Goal: Task Accomplishment & Management: Manage account settings

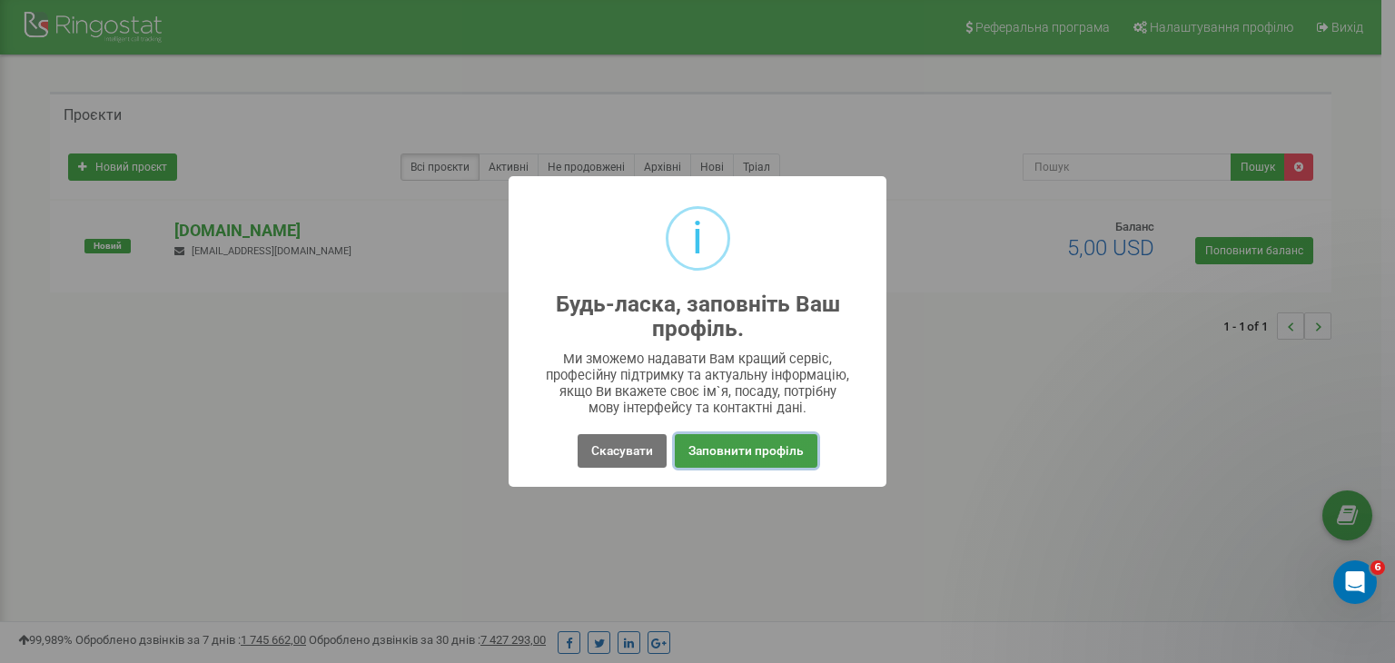
click at [719, 455] on button "Заповнити профіль" at bounding box center [746, 451] width 143 height 34
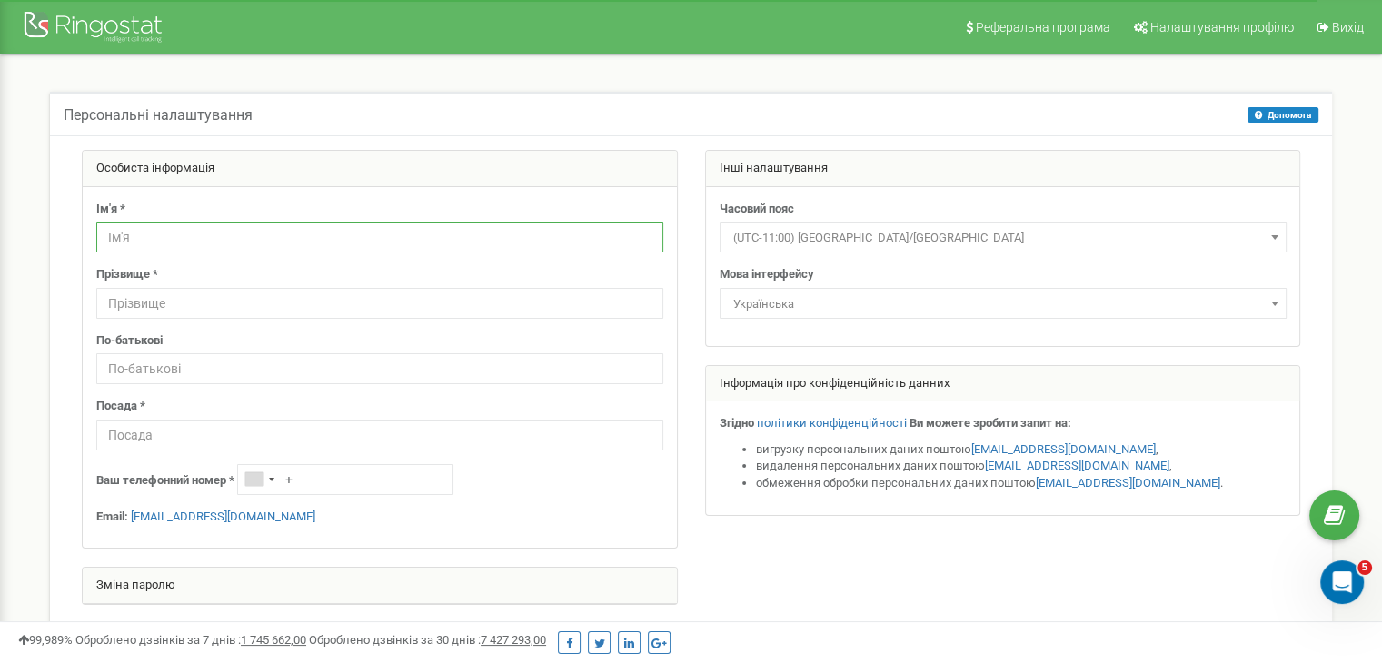
click at [149, 243] on input "text" at bounding box center [379, 237] width 567 height 31
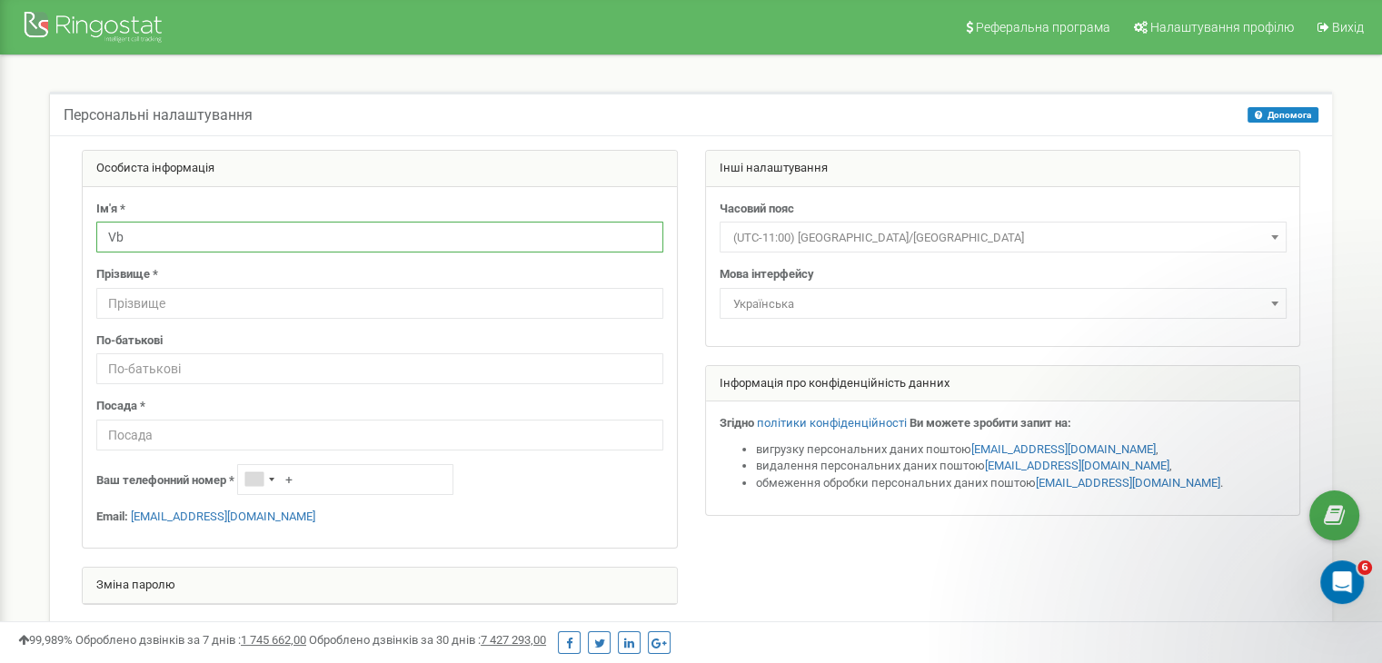
type input "V"
type input "[PERSON_NAME]"
click at [235, 305] on input "text" at bounding box center [379, 303] width 567 height 31
type input "Разимінський"
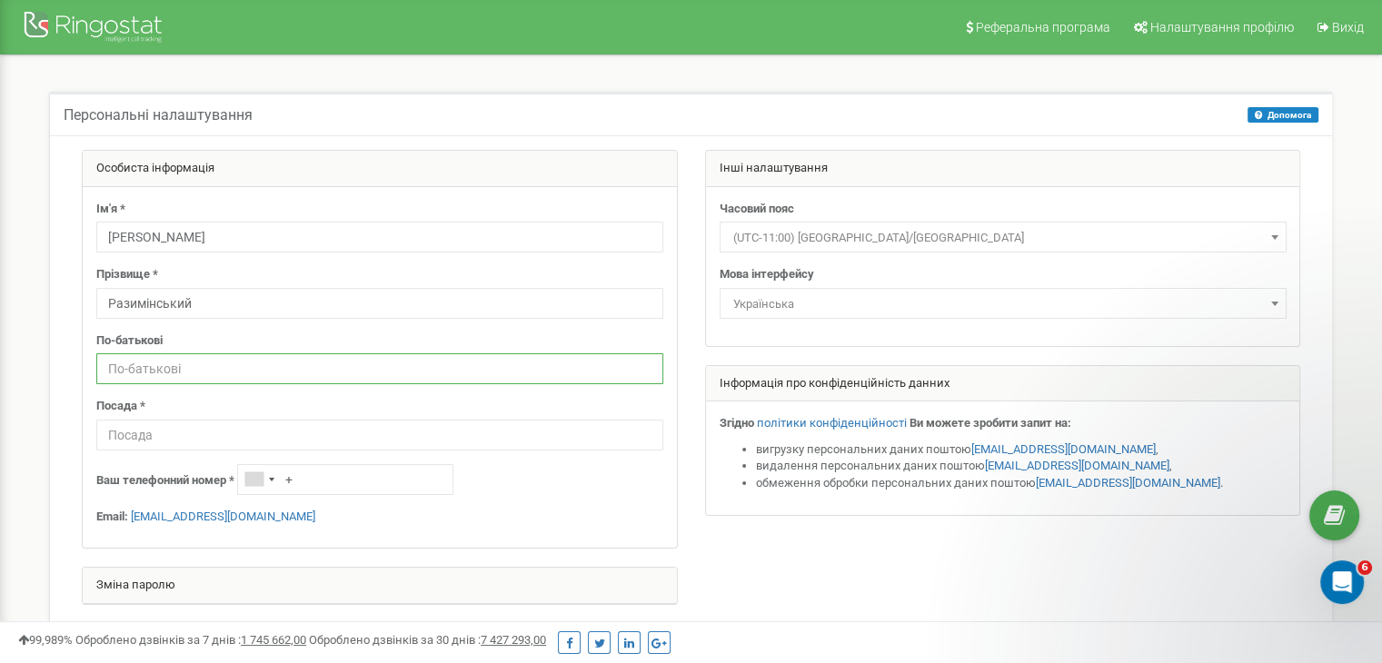
click at [273, 376] on input "text" at bounding box center [379, 368] width 567 height 31
type input "Іванович"
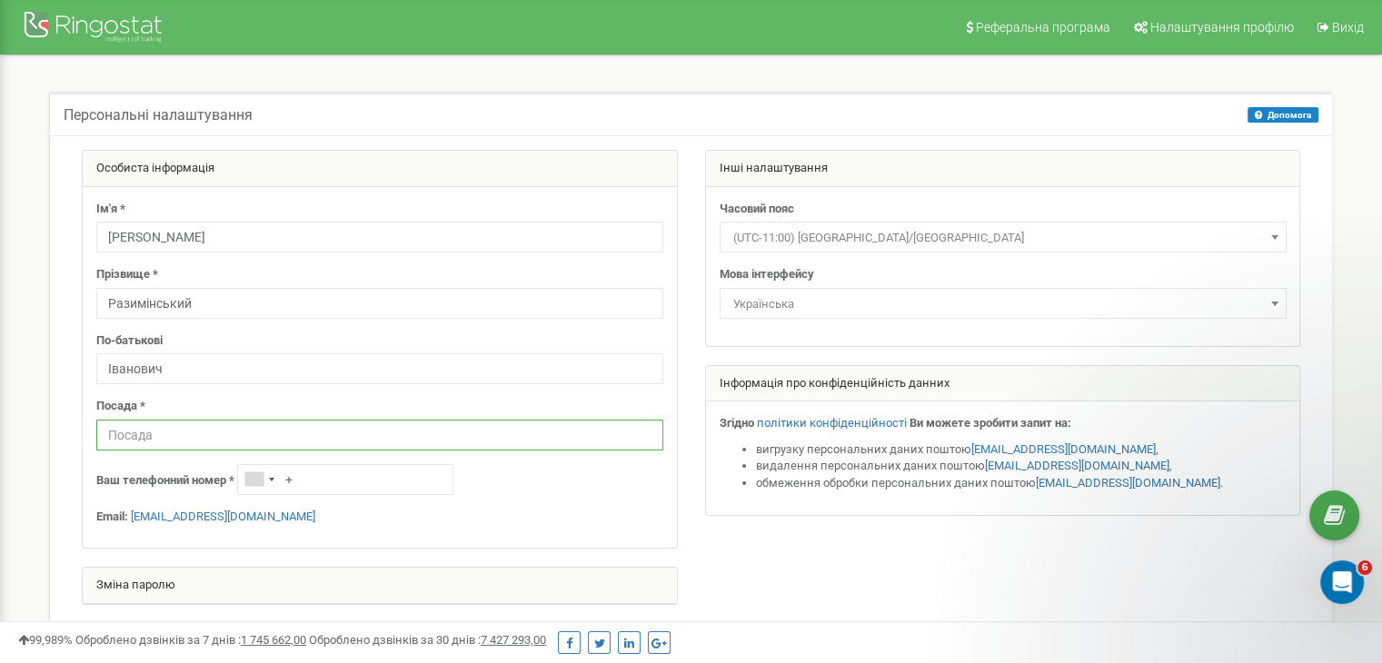
click at [269, 439] on input "text" at bounding box center [379, 435] width 567 height 31
type input "Керівник Відділу Продажу"
click at [334, 476] on input "+" at bounding box center [345, 479] width 216 height 31
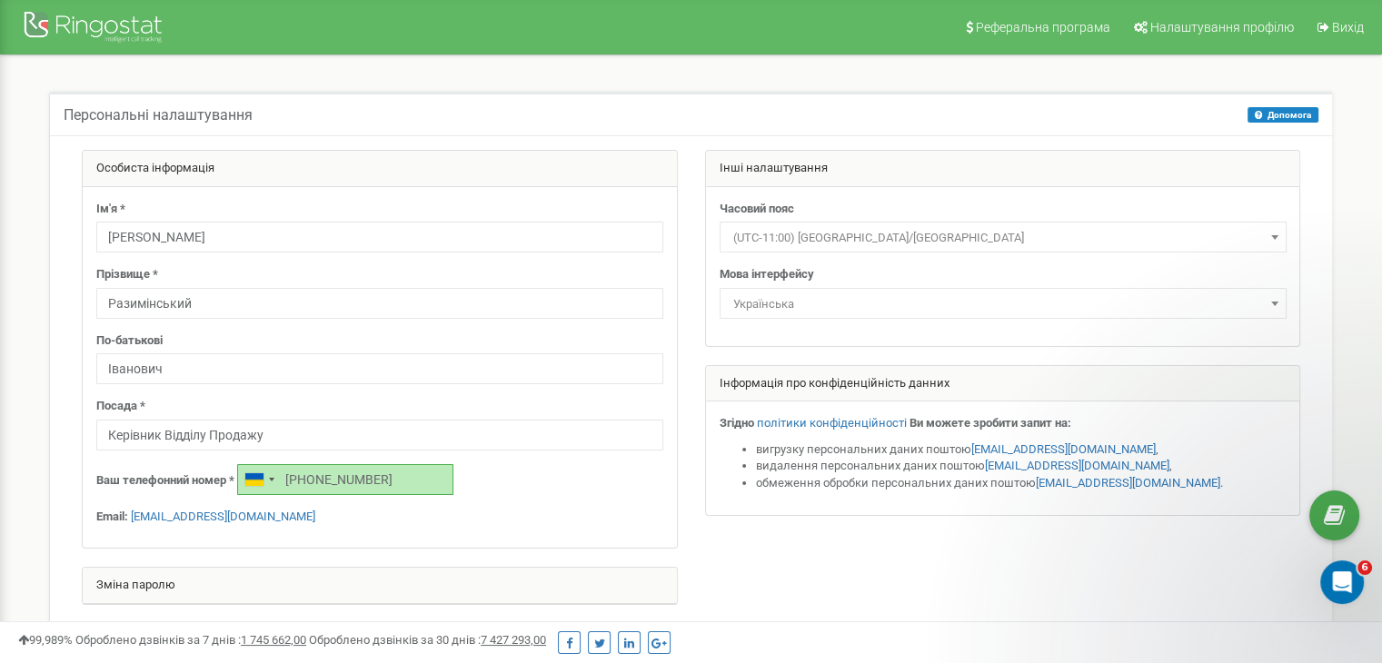
drag, startPoint x: 403, startPoint y: 478, endPoint x: 491, endPoint y: 493, distance: 88.6
click at [443, 483] on div "Ваш телефонний номер * +380672838617" at bounding box center [379, 479] width 567 height 31
click at [532, 499] on div "Ім'я * Михайло Прізвище * Разимінський По-батькові Іванович Посада * Керівник В…" at bounding box center [380, 368] width 594 height 362
click at [390, 481] on input "+380672838617" at bounding box center [345, 479] width 216 height 31
type input "+"
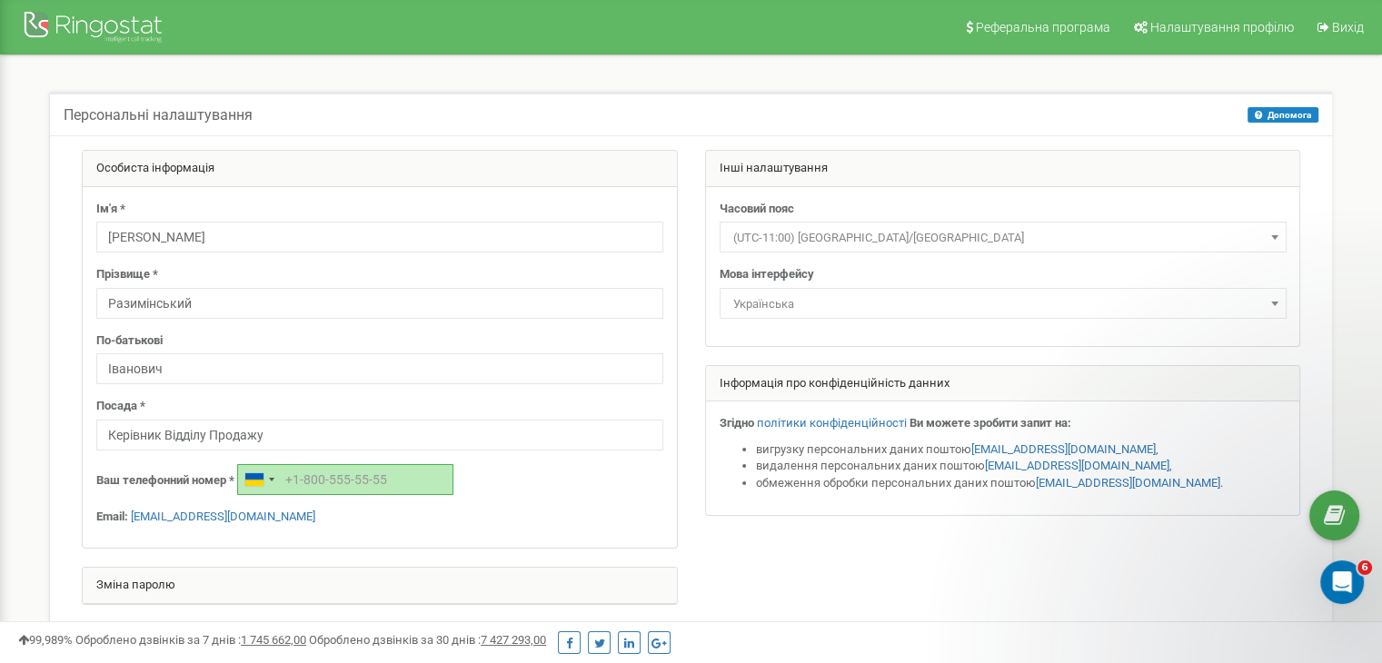
paste input "+380 63 119 37 47"
drag, startPoint x: 380, startPoint y: 478, endPoint x: 404, endPoint y: 468, distance: 26.5
click at [381, 478] on input "+380 63 119 37 47" at bounding box center [345, 479] width 216 height 31
type input "+380631193747"
click at [567, 486] on div "Ваш телефонний номер * +380631193747" at bounding box center [379, 479] width 567 height 31
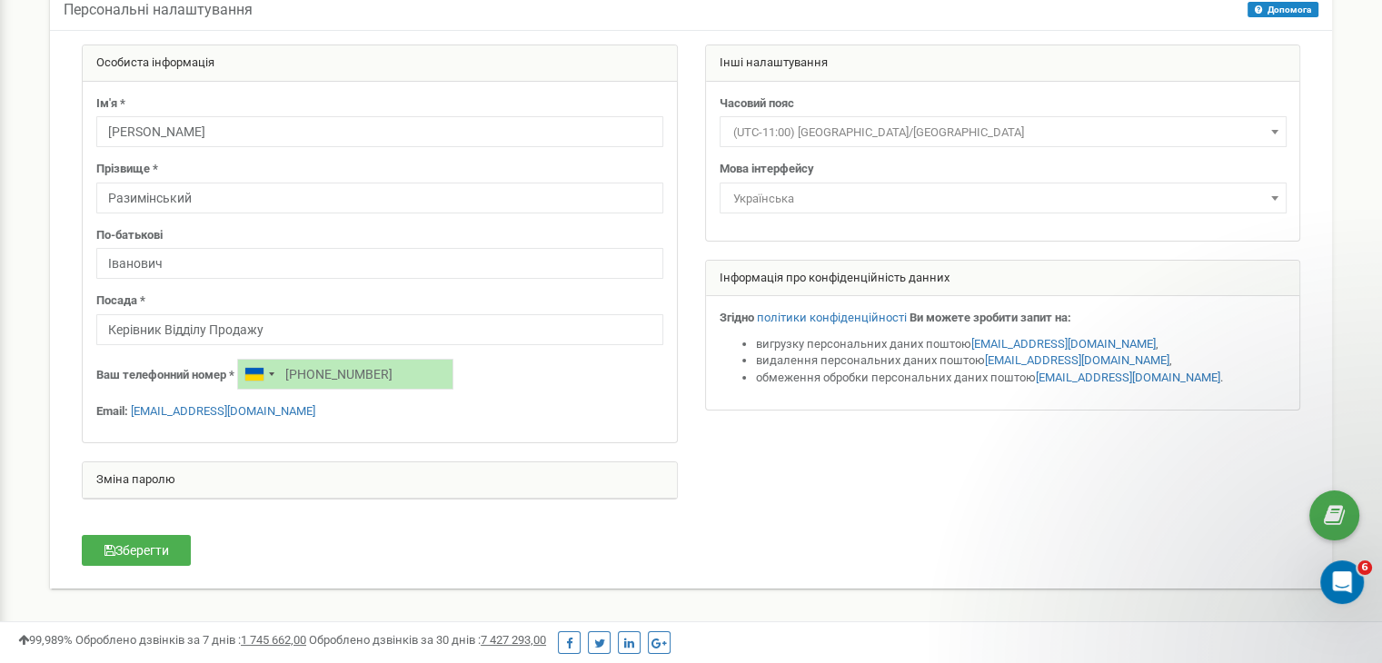
scroll to position [182, 0]
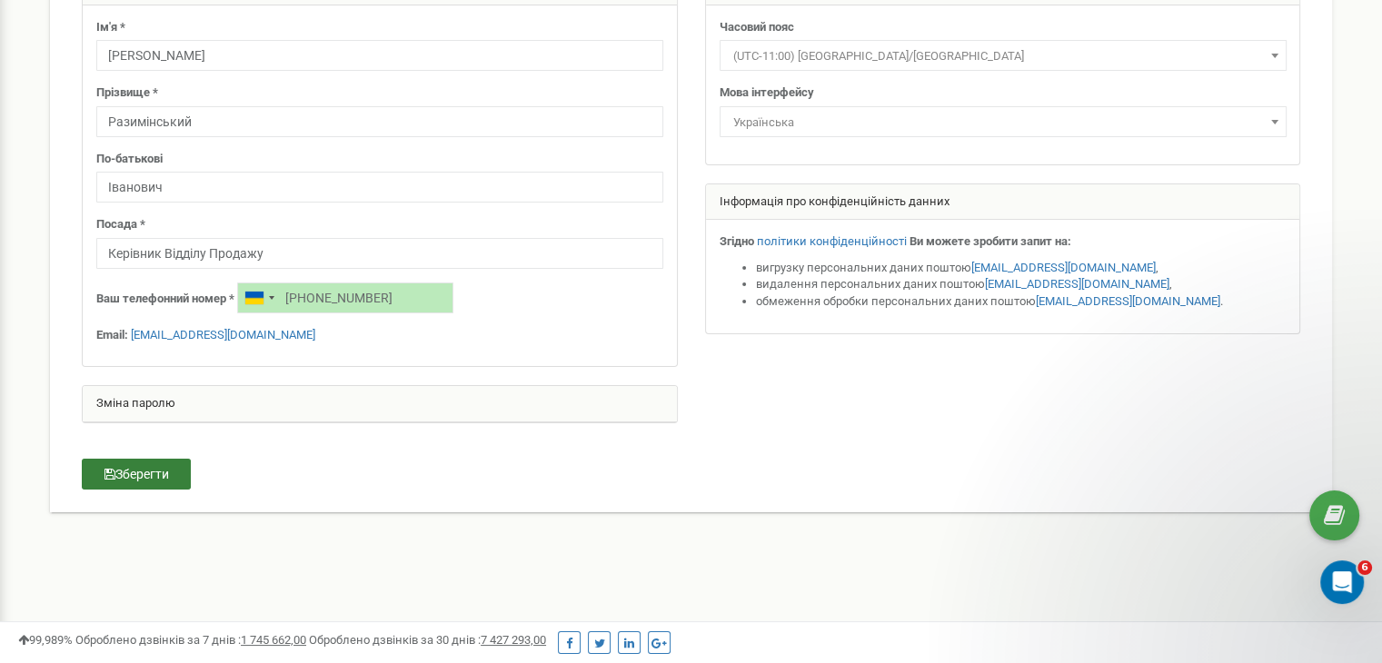
click at [154, 470] on button "Зберегти" at bounding box center [136, 474] width 109 height 31
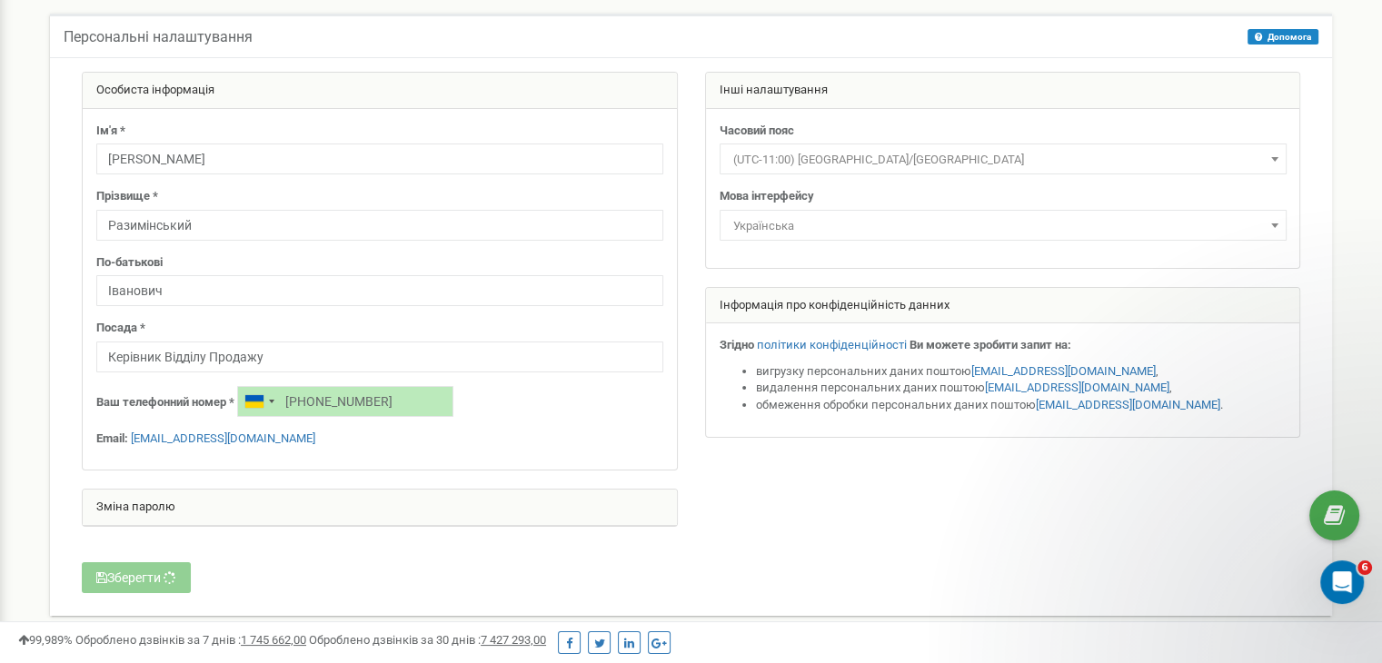
scroll to position [0, 0]
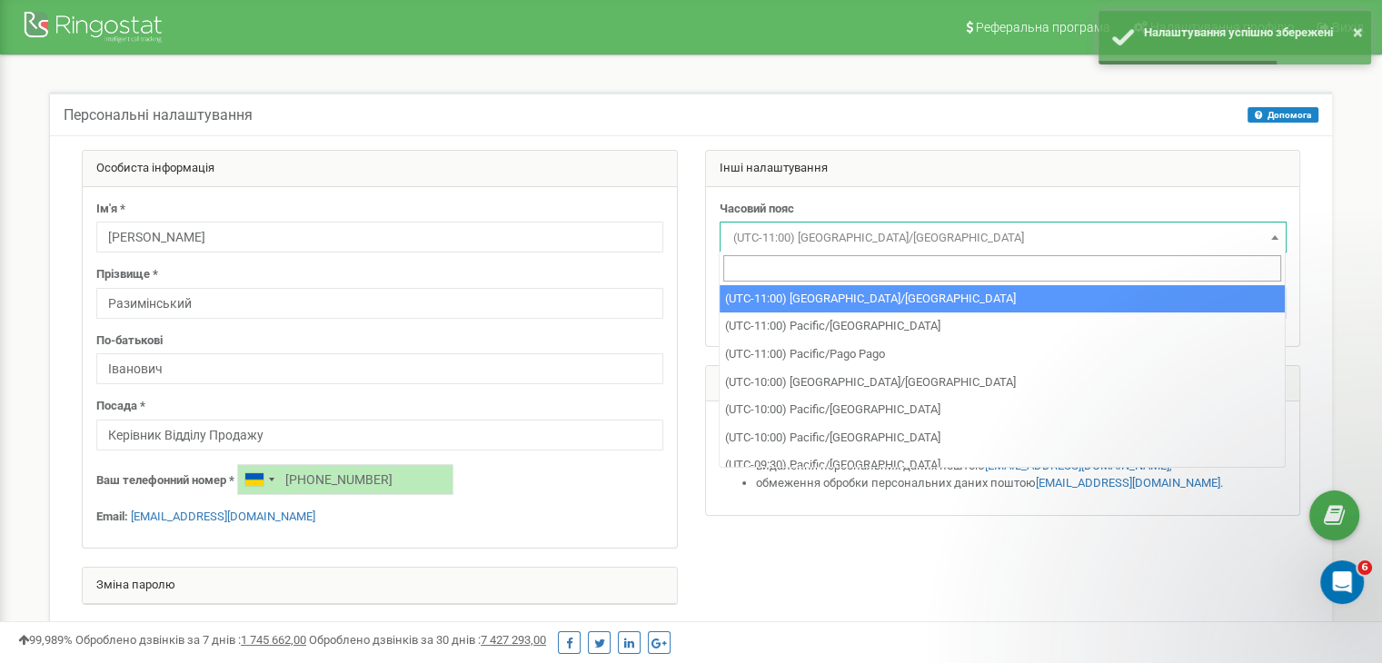
click at [873, 236] on span "(UTC-11:00) Pacific/Midway" at bounding box center [1003, 237] width 554 height 25
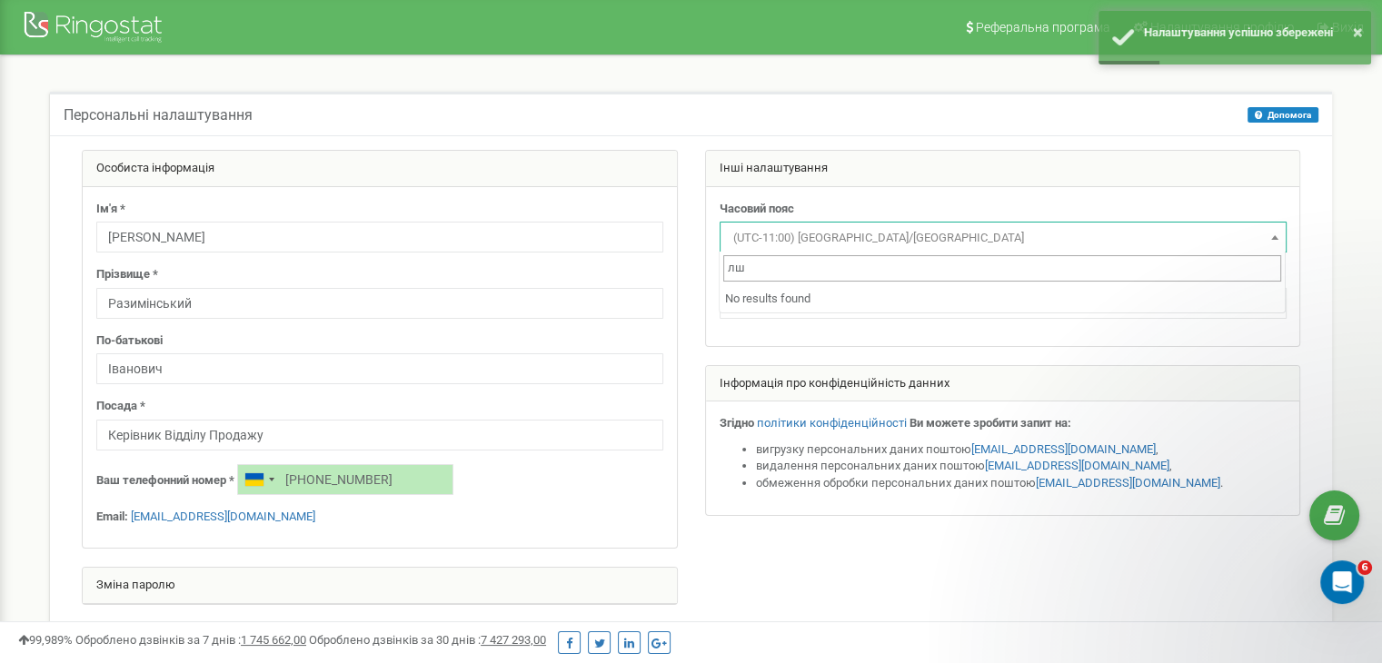
type input "л"
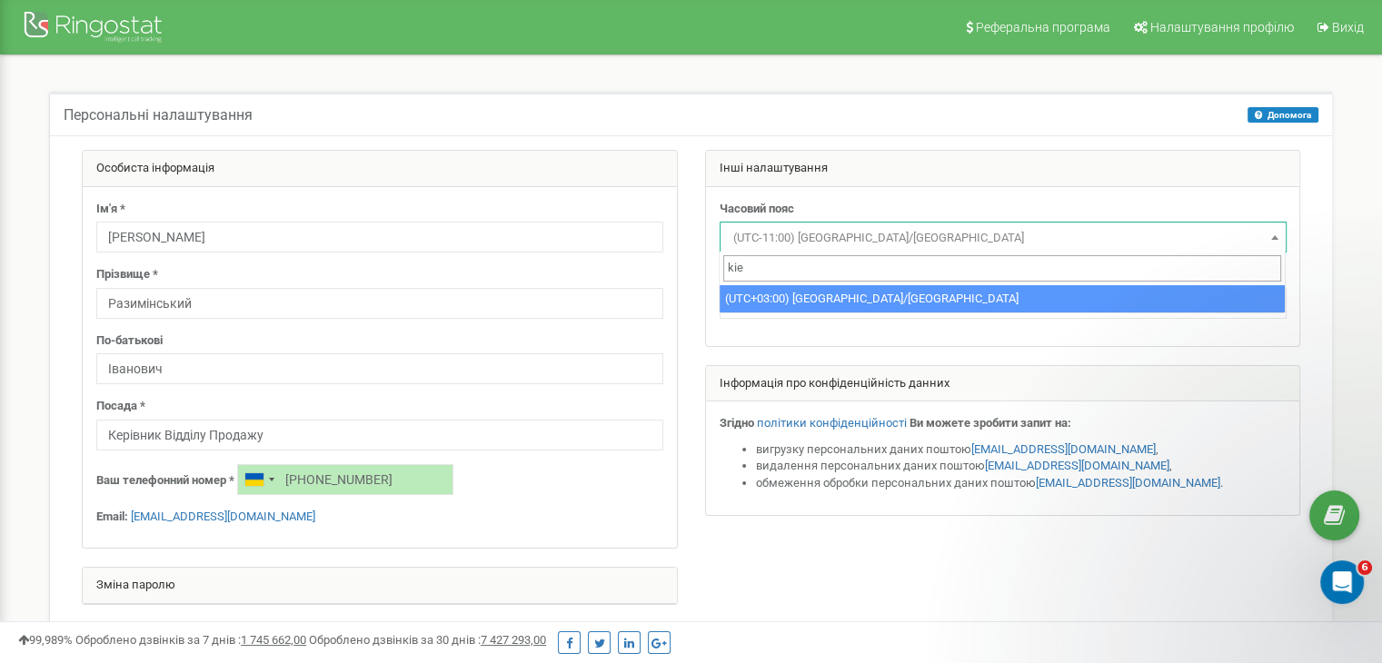
type input "kie"
select select "Europe/Kiev"
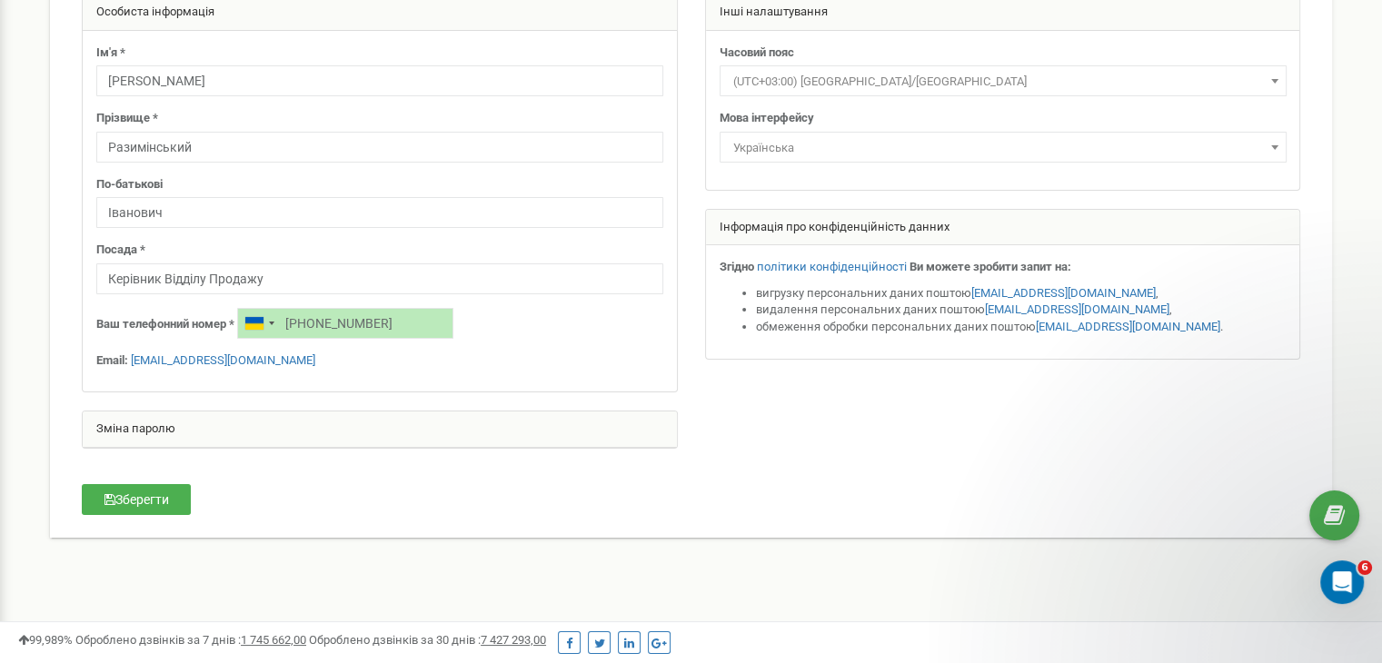
scroll to position [273, 0]
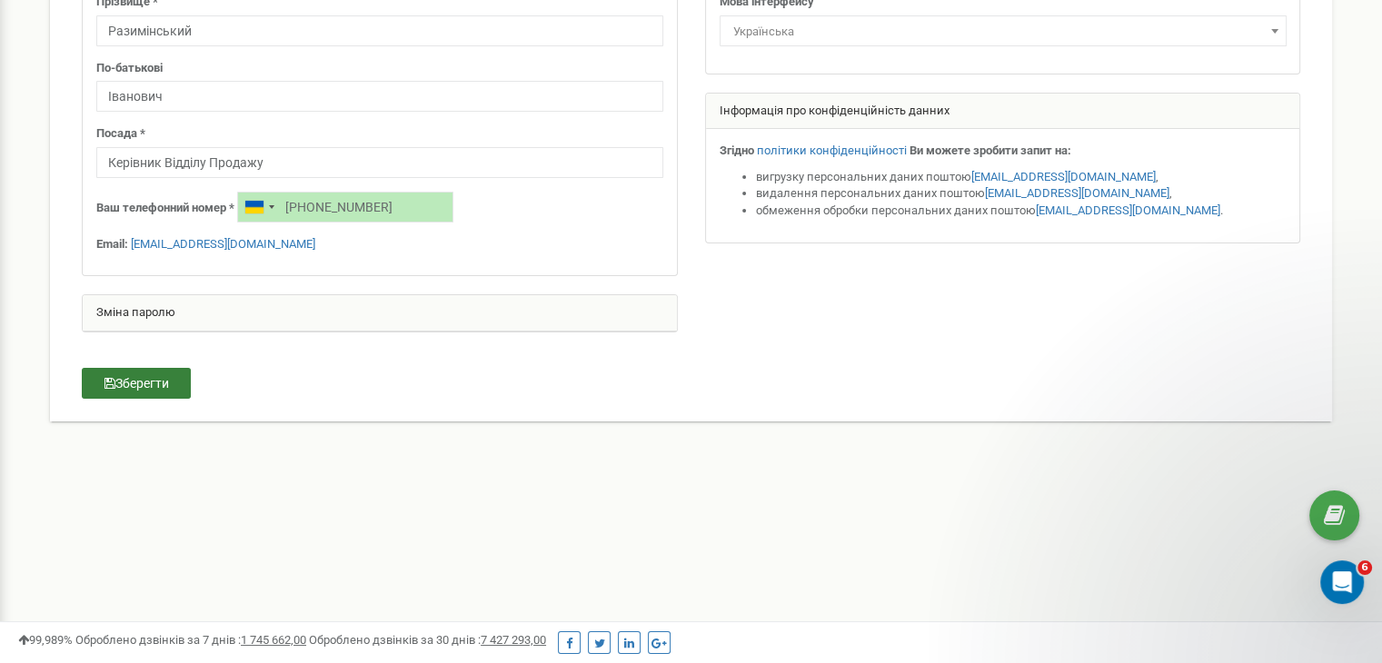
click at [163, 381] on button "Зберегти" at bounding box center [136, 383] width 109 height 31
click at [1333, 517] on icon at bounding box center [1333, 515] width 21 height 27
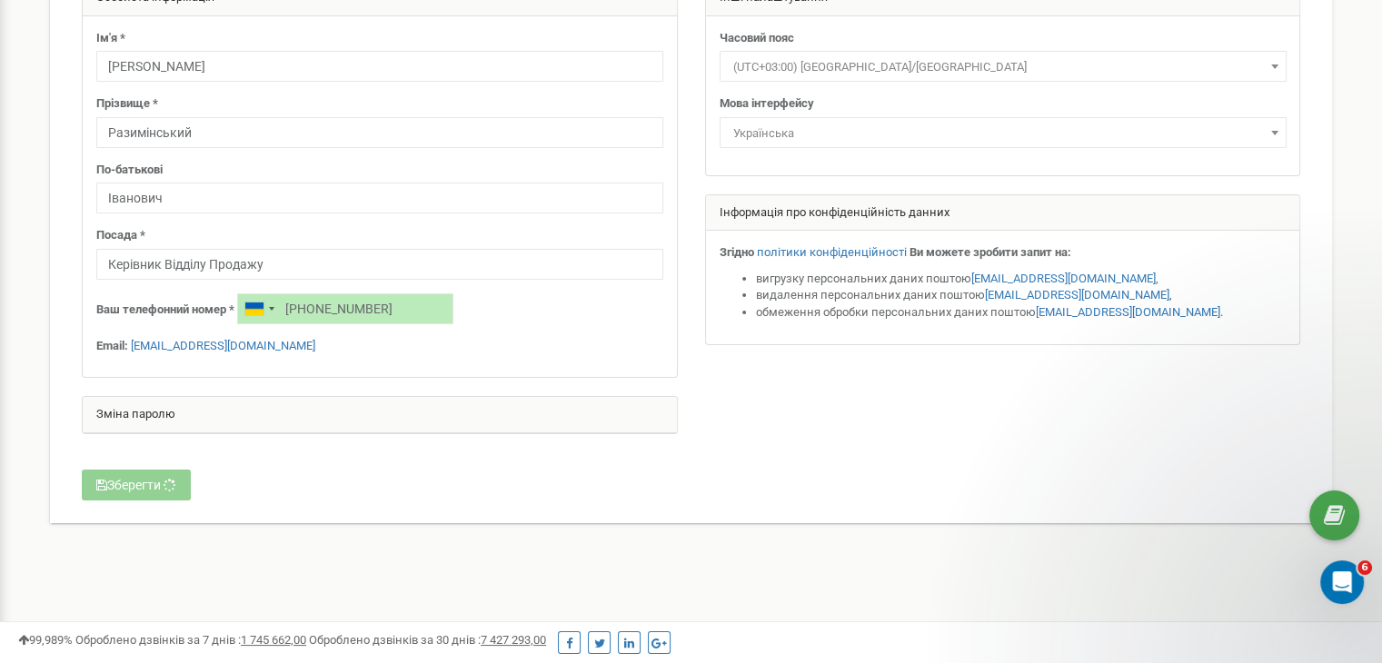
scroll to position [0, 0]
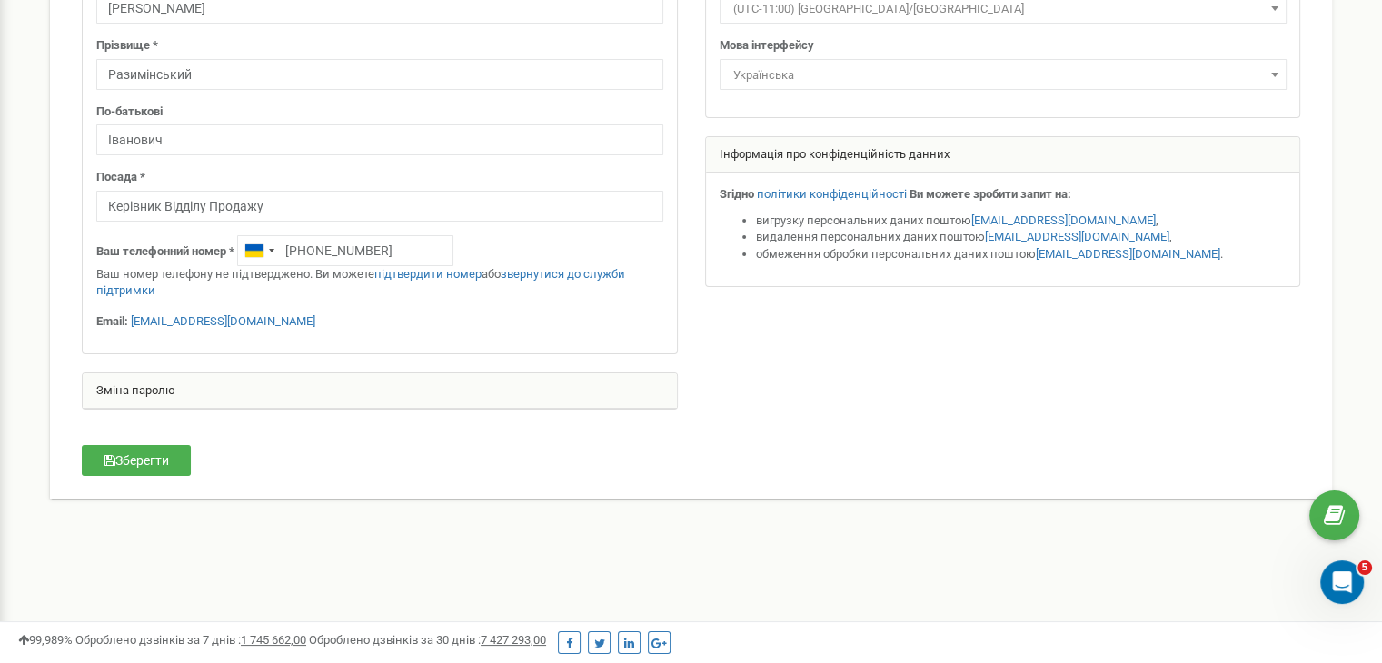
scroll to position [273, 0]
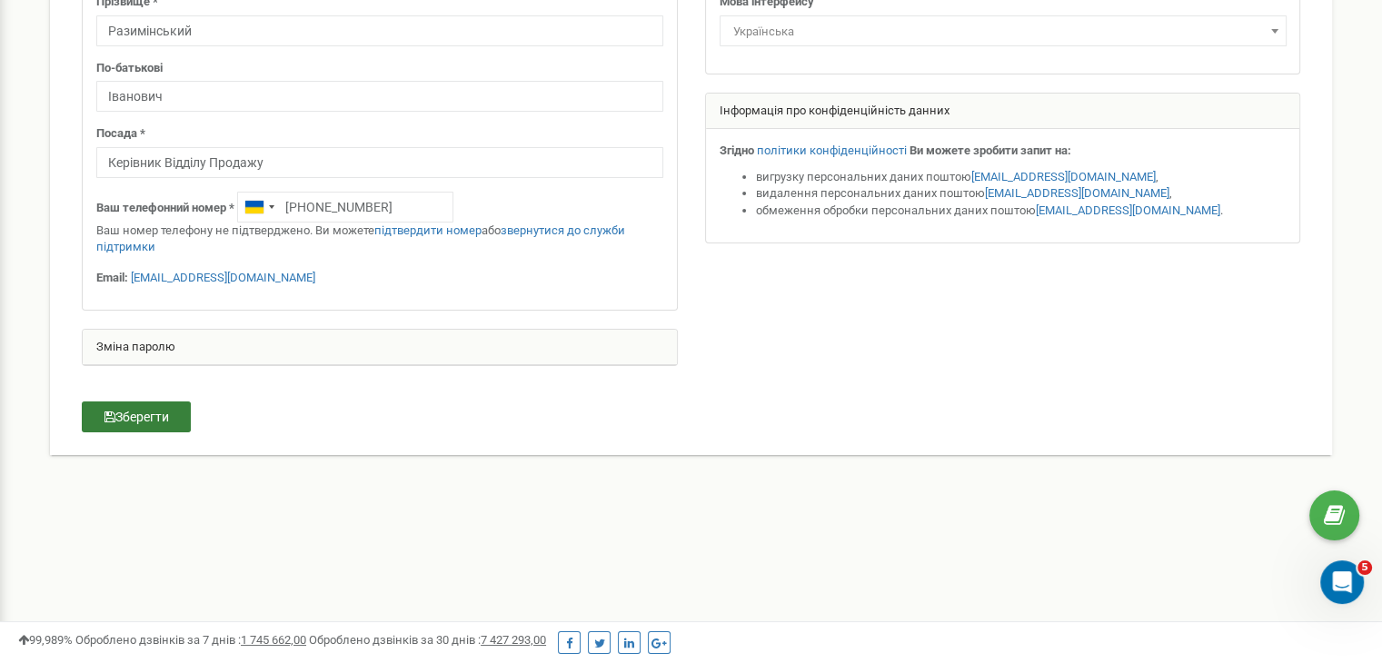
click at [162, 406] on button "Зберегти" at bounding box center [136, 416] width 109 height 31
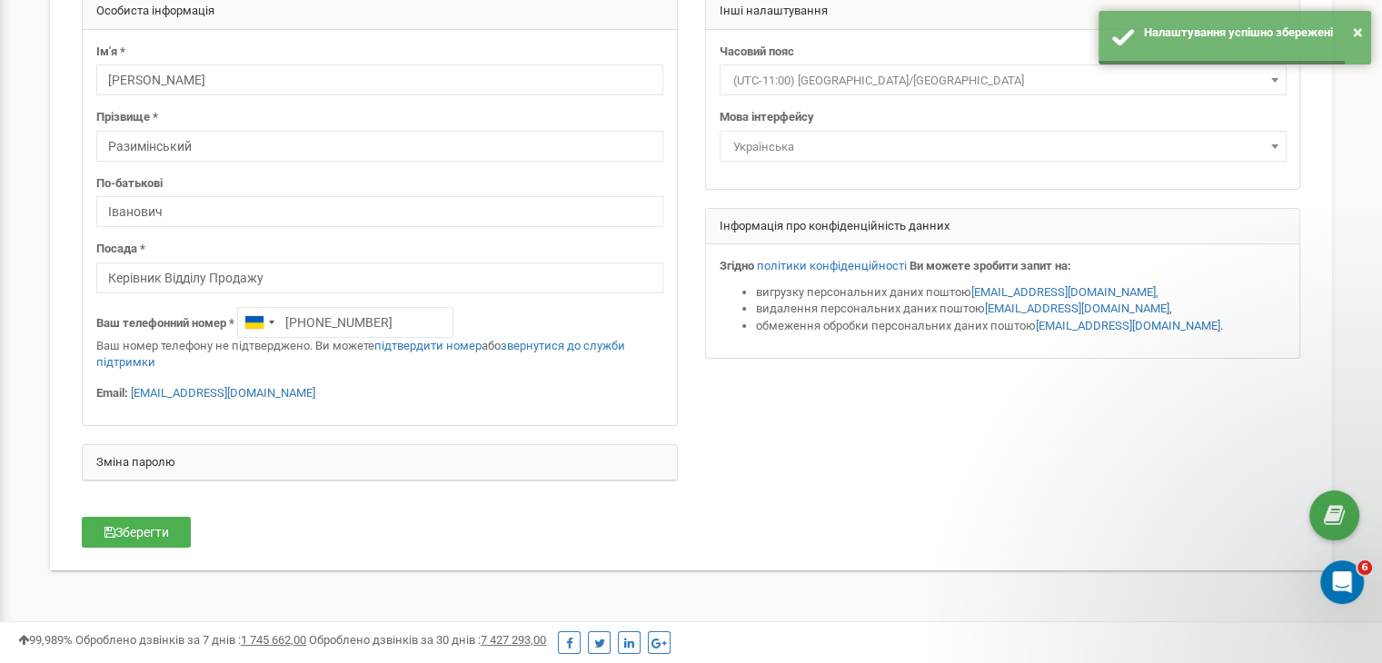
scroll to position [0, 0]
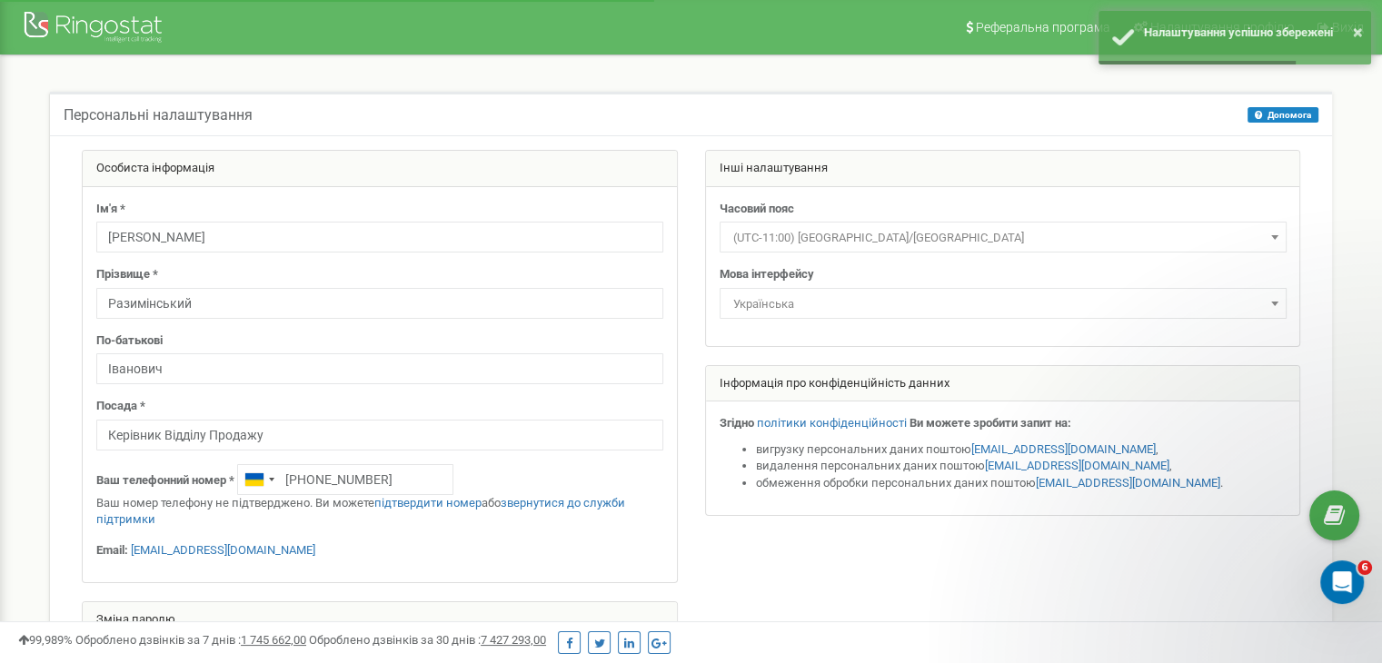
click at [916, 238] on span "(UTC-11:00) Pacific/Midway" at bounding box center [1003, 237] width 554 height 25
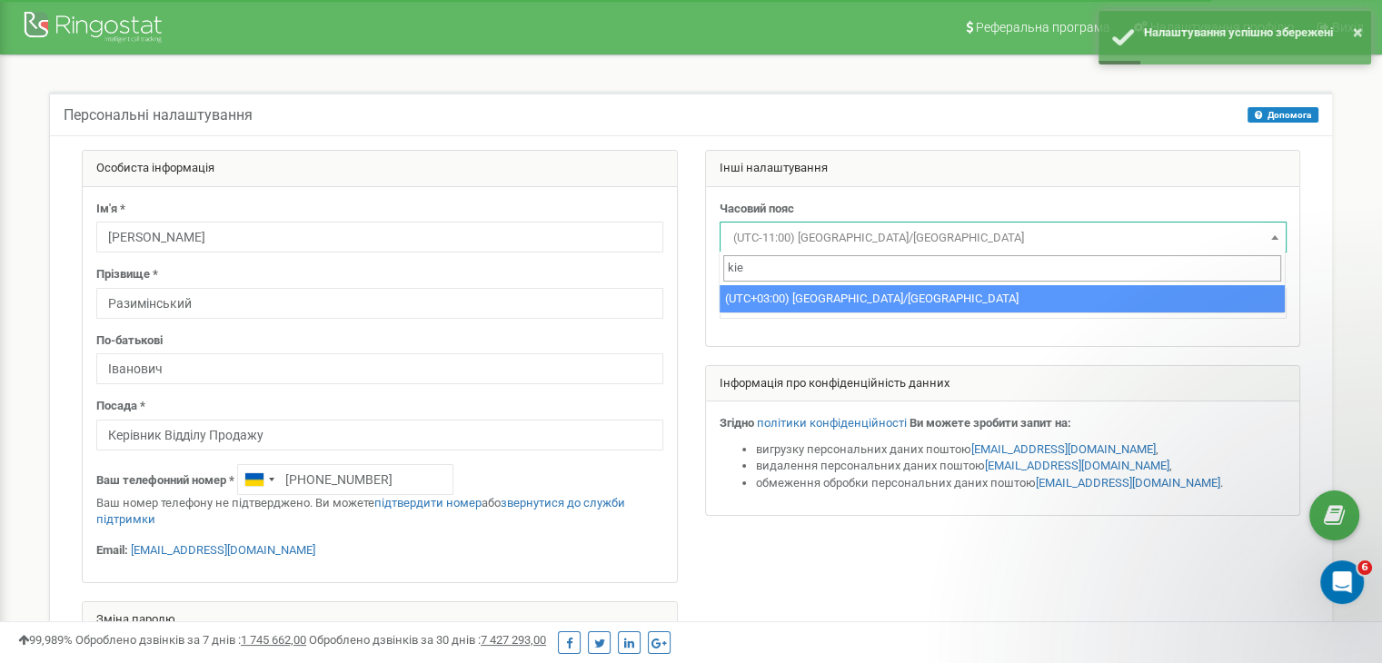
type input "kie"
select select "Europe/Kiev"
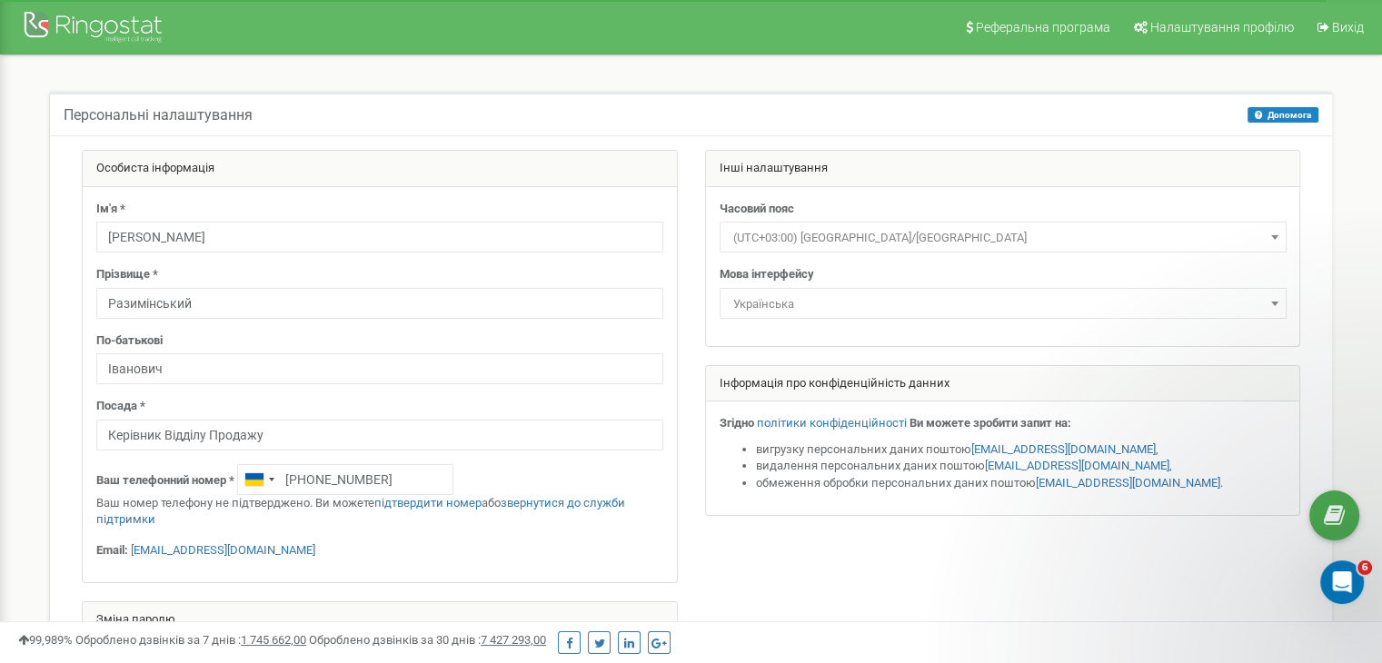
click at [697, 387] on div "Інші налаштування Часовий пояс (UTC-11:00) Pacific/Midway (UTC-11:00) Pacific/N…" at bounding box center [1002, 342] width 623 height 384
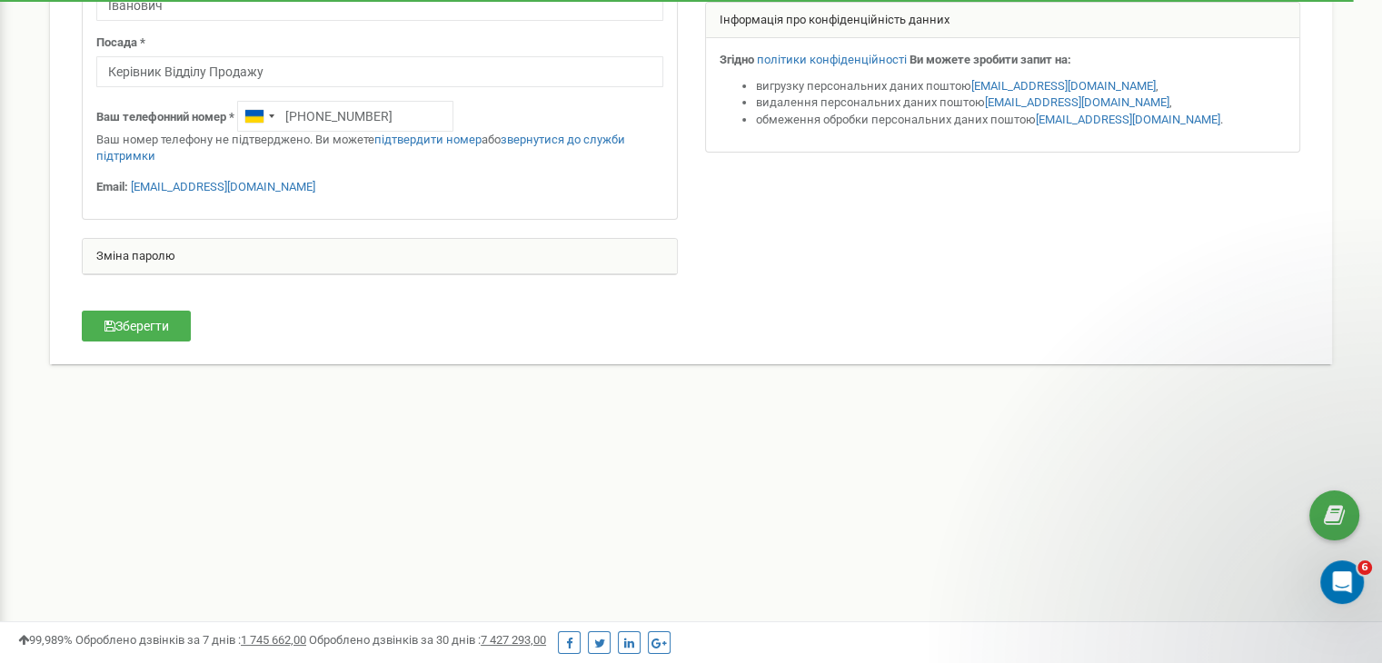
scroll to position [427, 0]
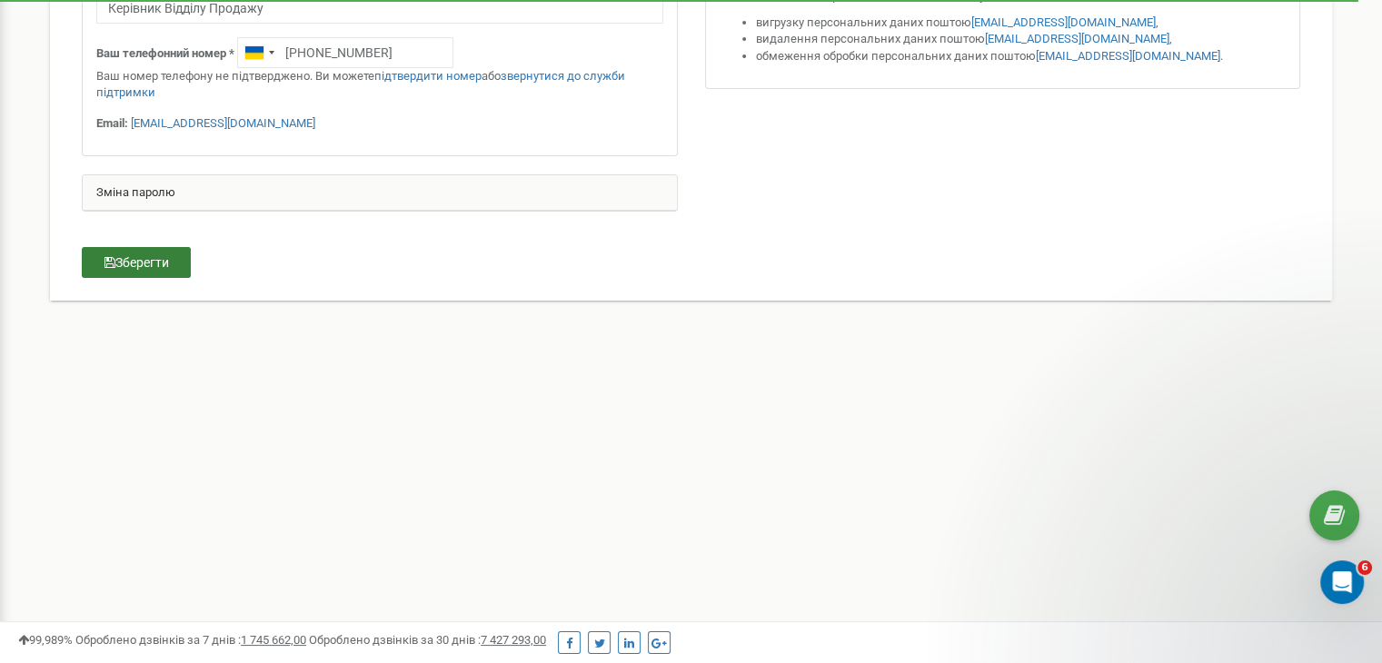
click at [162, 265] on button "Зберегти" at bounding box center [136, 262] width 109 height 31
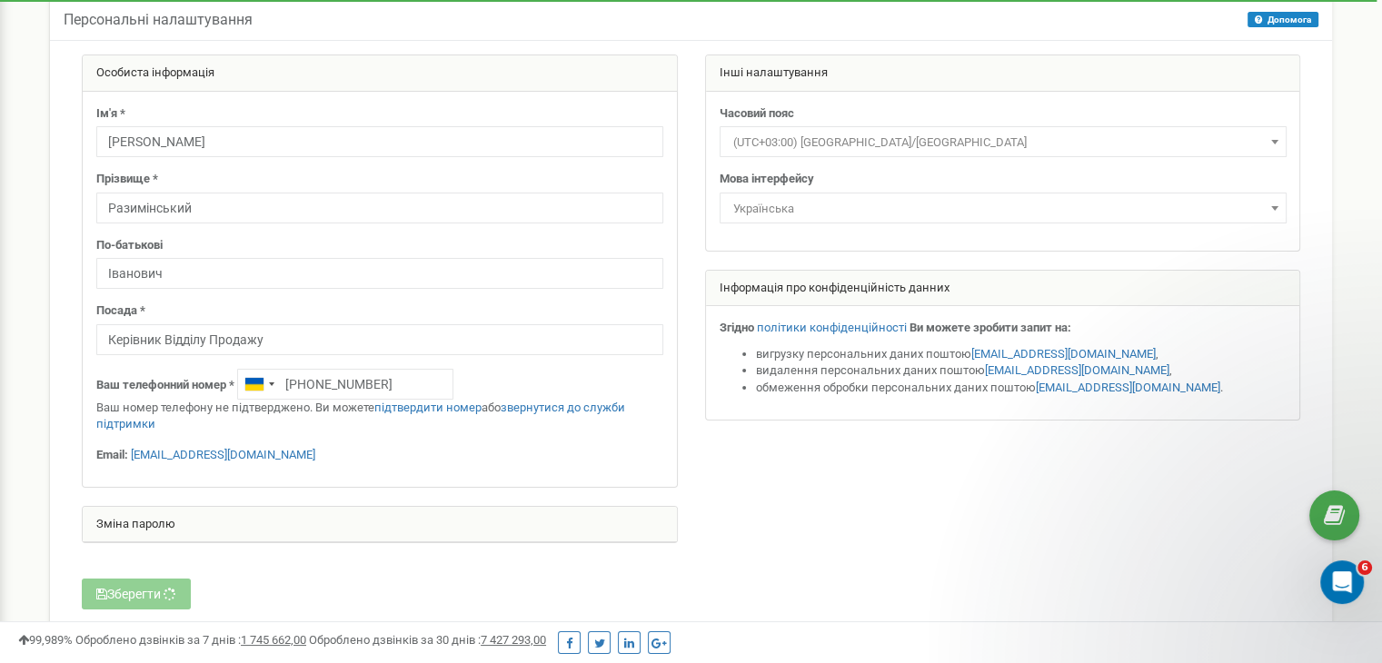
scroll to position [0, 0]
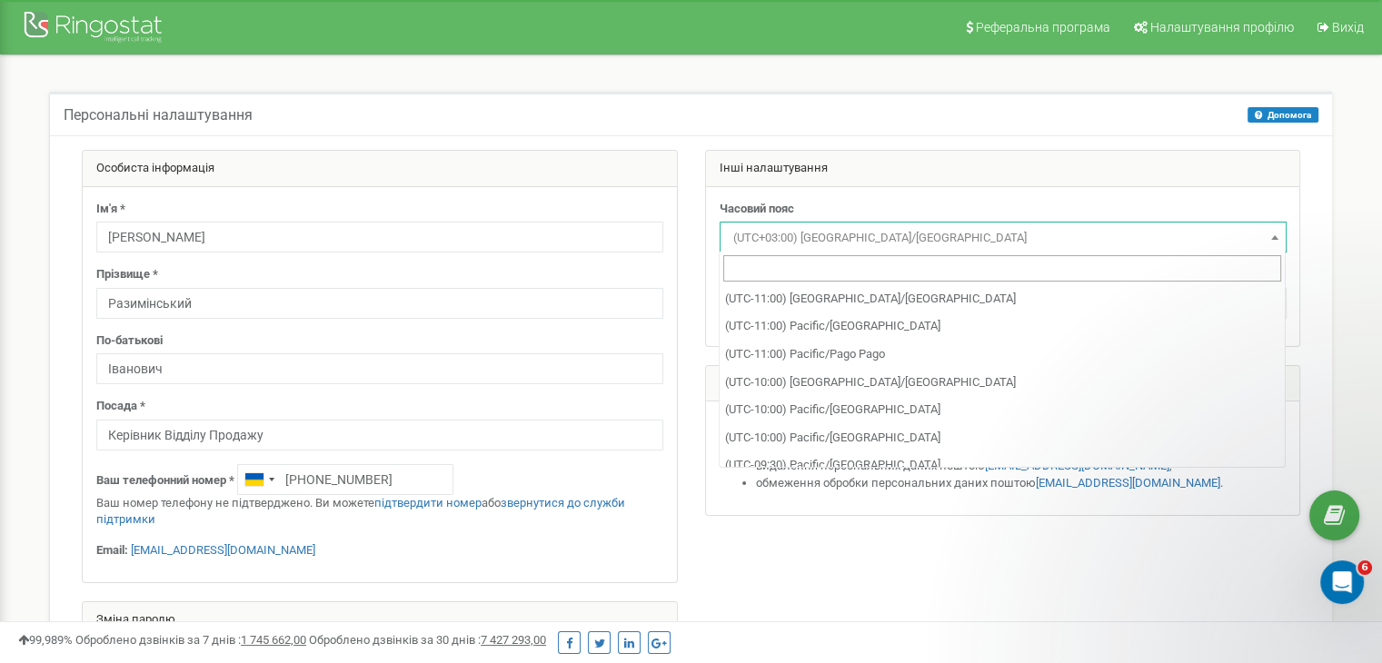
click at [1272, 241] on span at bounding box center [1274, 237] width 18 height 24
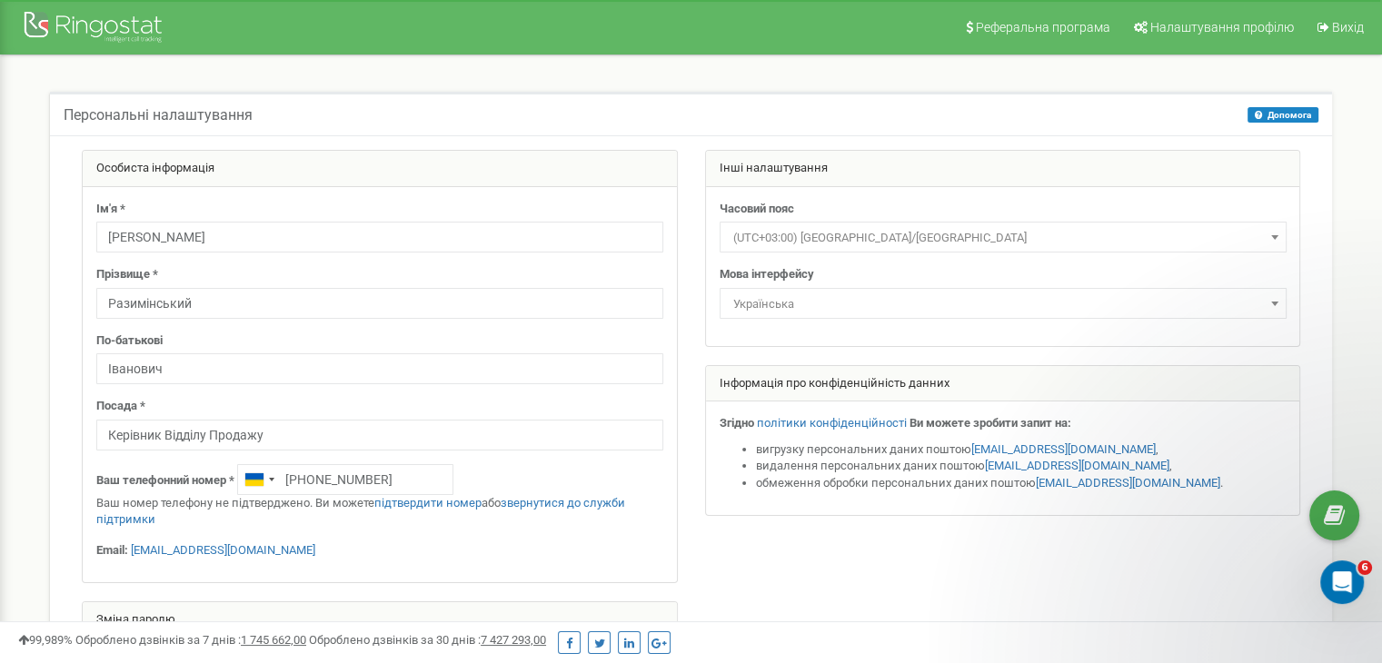
click at [1161, 351] on div "Інші налаштування Часовий пояс (UTC-11:00) Pacific/Midway (UTC-11:00) Pacific/N…" at bounding box center [1002, 342] width 623 height 384
click at [1003, 16] on link "Реферальна програма" at bounding box center [1036, 27] width 165 height 55
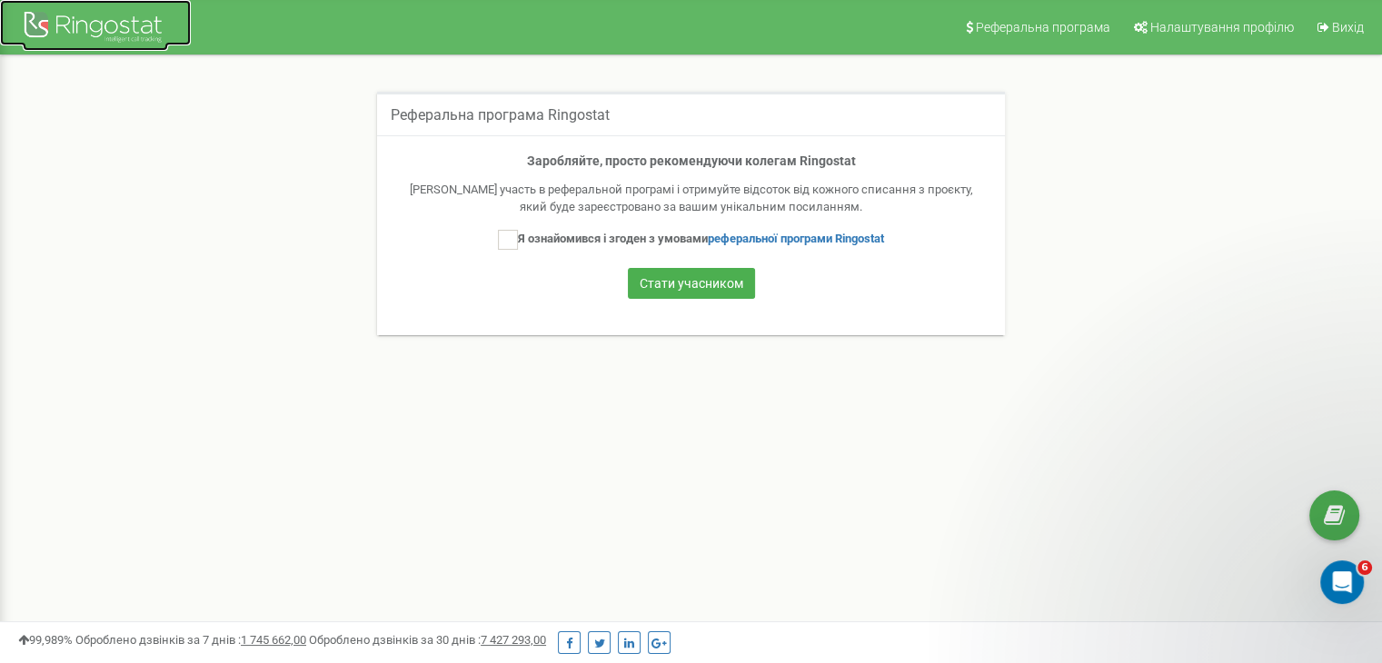
click at [142, 37] on div at bounding box center [95, 29] width 145 height 44
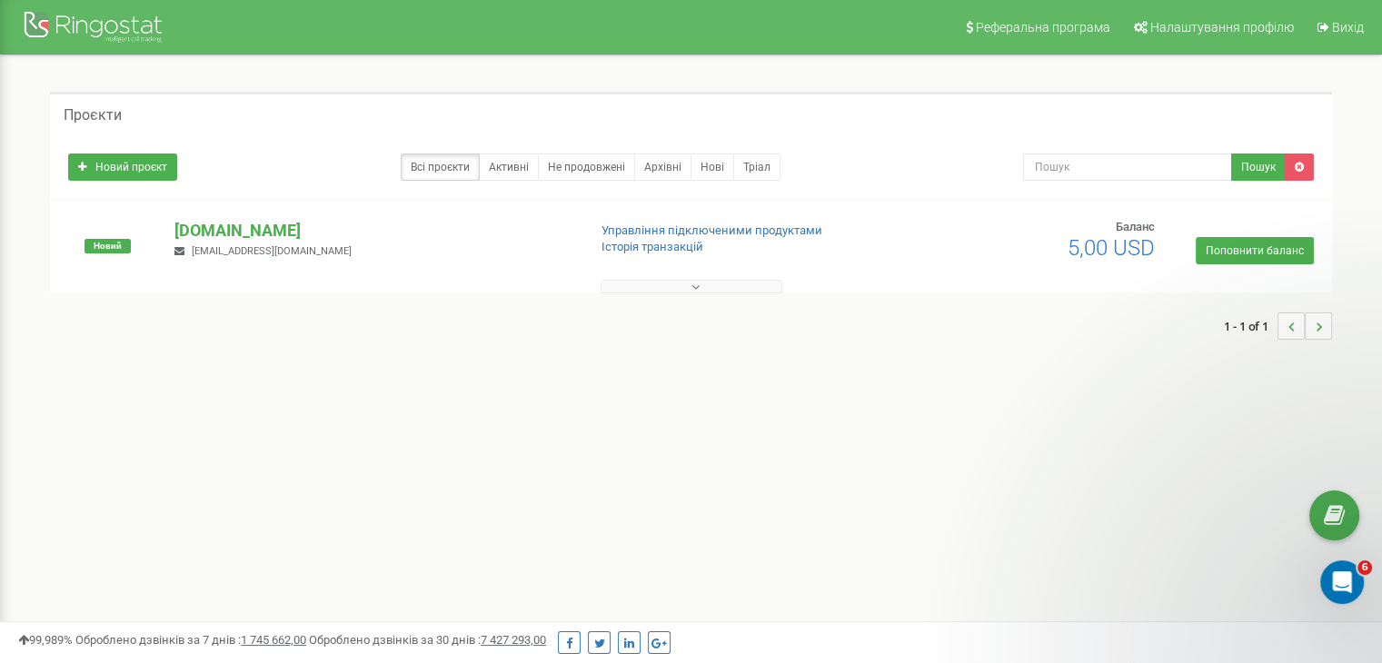
click at [697, 286] on icon at bounding box center [695, 287] width 8 height 13
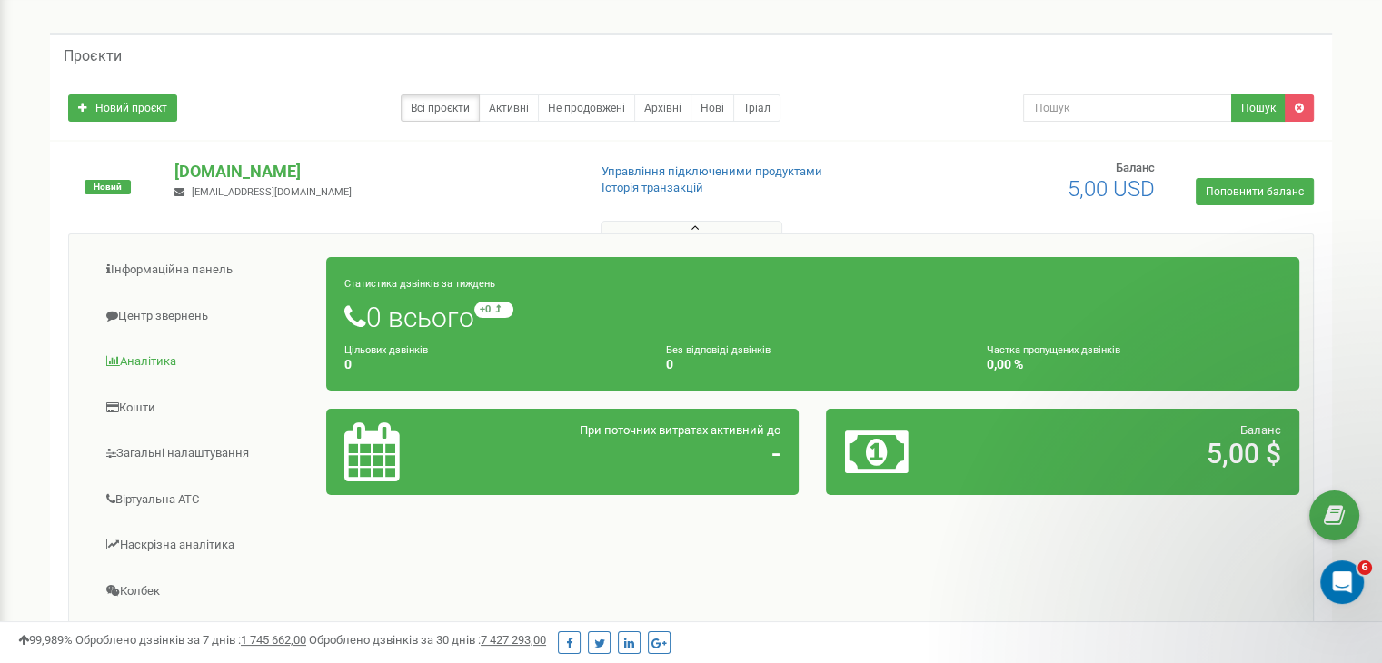
scroll to position [91, 0]
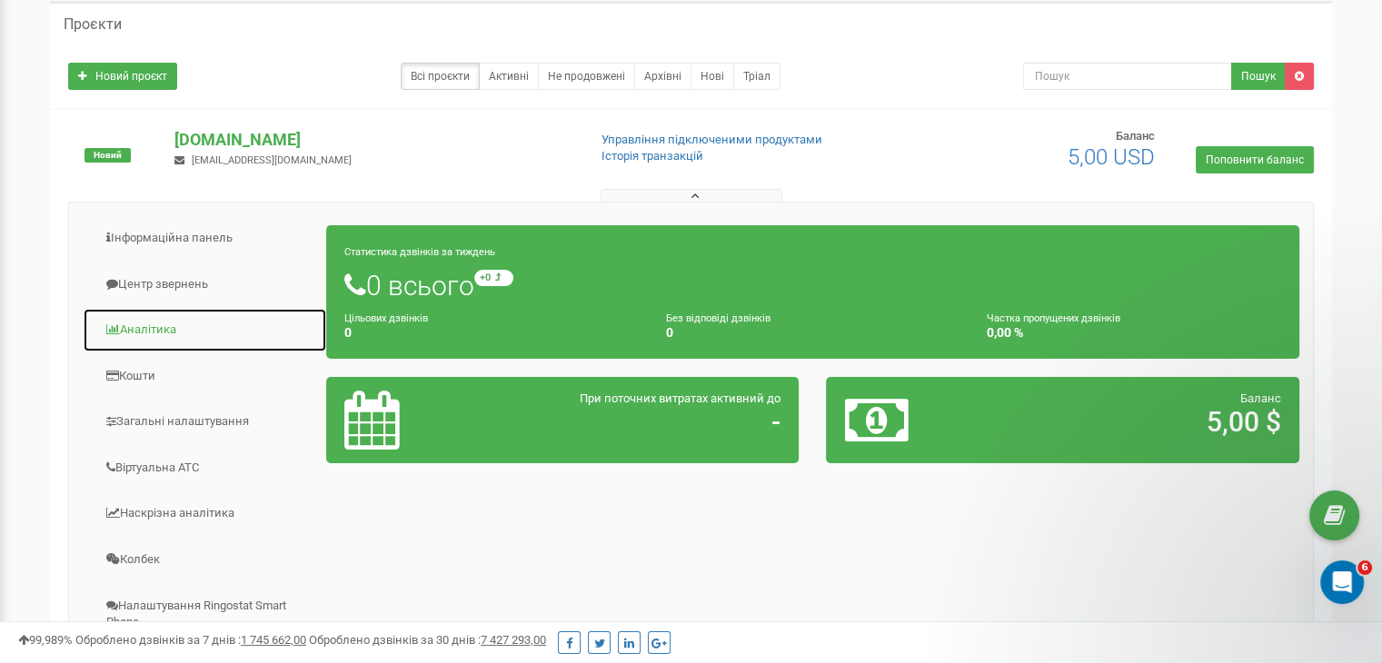
click at [131, 323] on link "Аналiтика" at bounding box center [205, 330] width 244 height 45
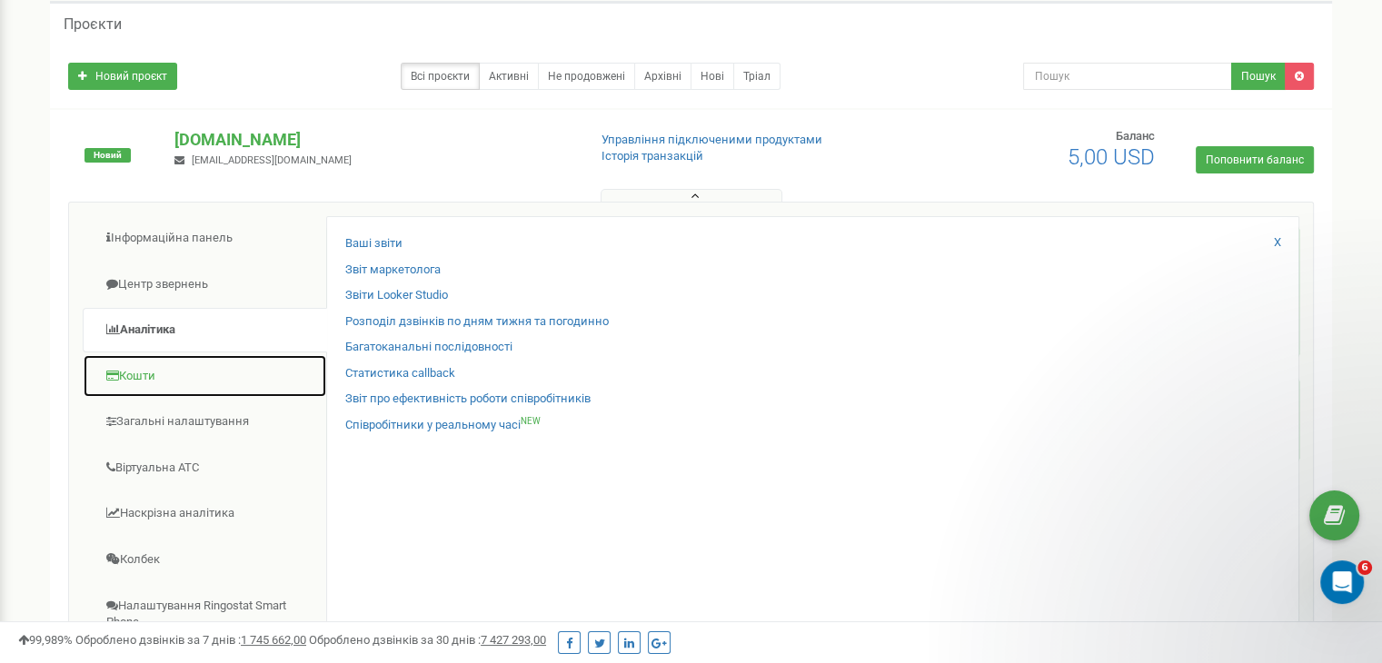
click at [139, 369] on link "Кошти" at bounding box center [205, 376] width 244 height 45
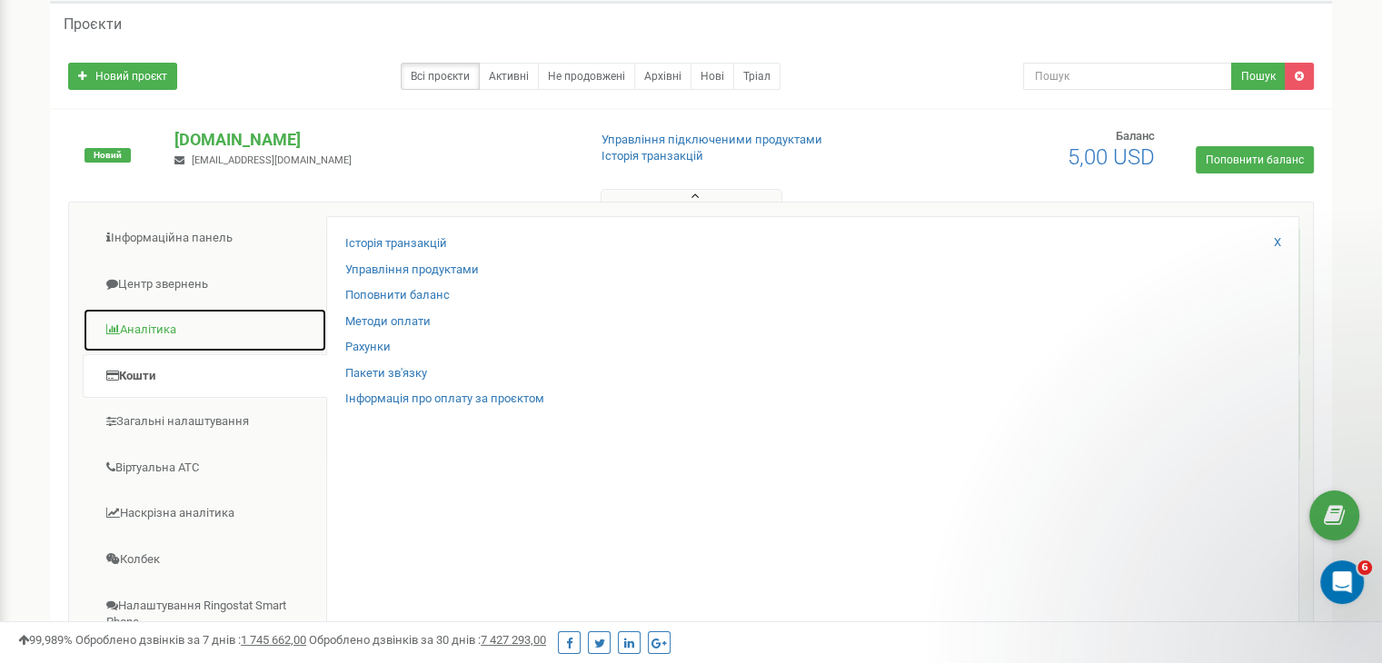
click at [138, 332] on link "Аналiтика" at bounding box center [205, 330] width 244 height 45
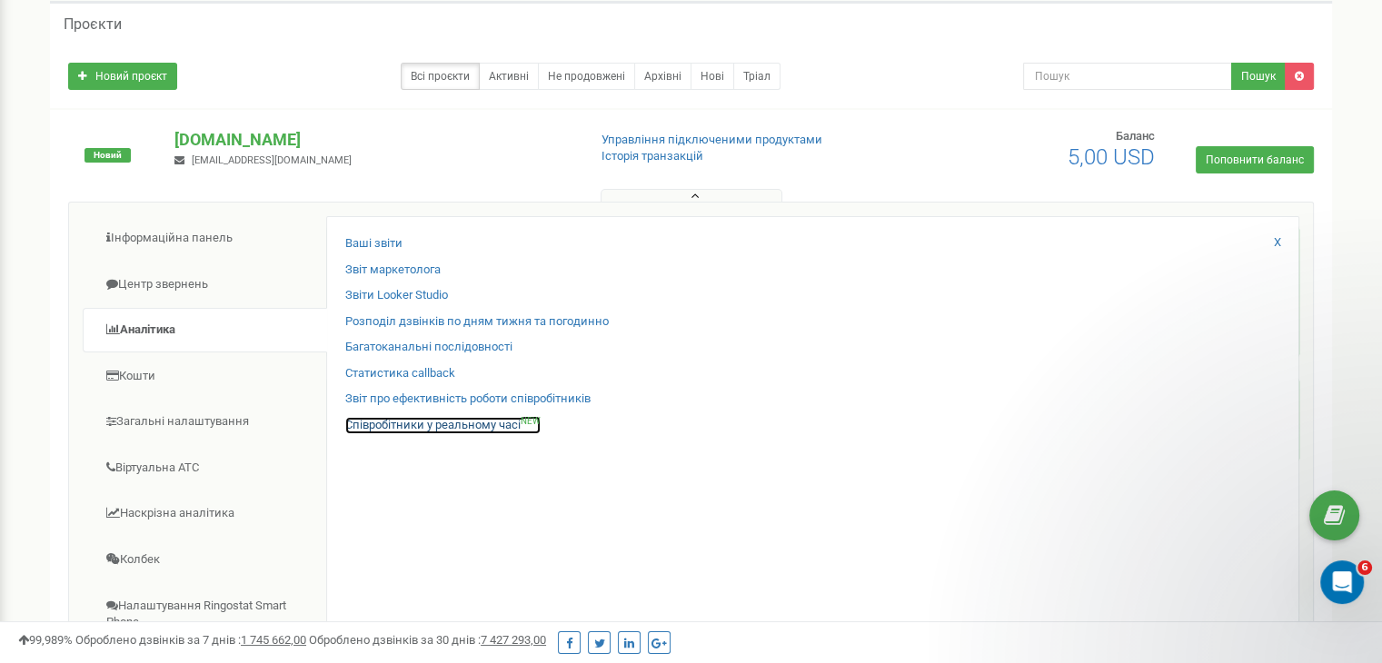
click at [484, 424] on link "Співробітники у реальному часі NEW" at bounding box center [442, 425] width 195 height 17
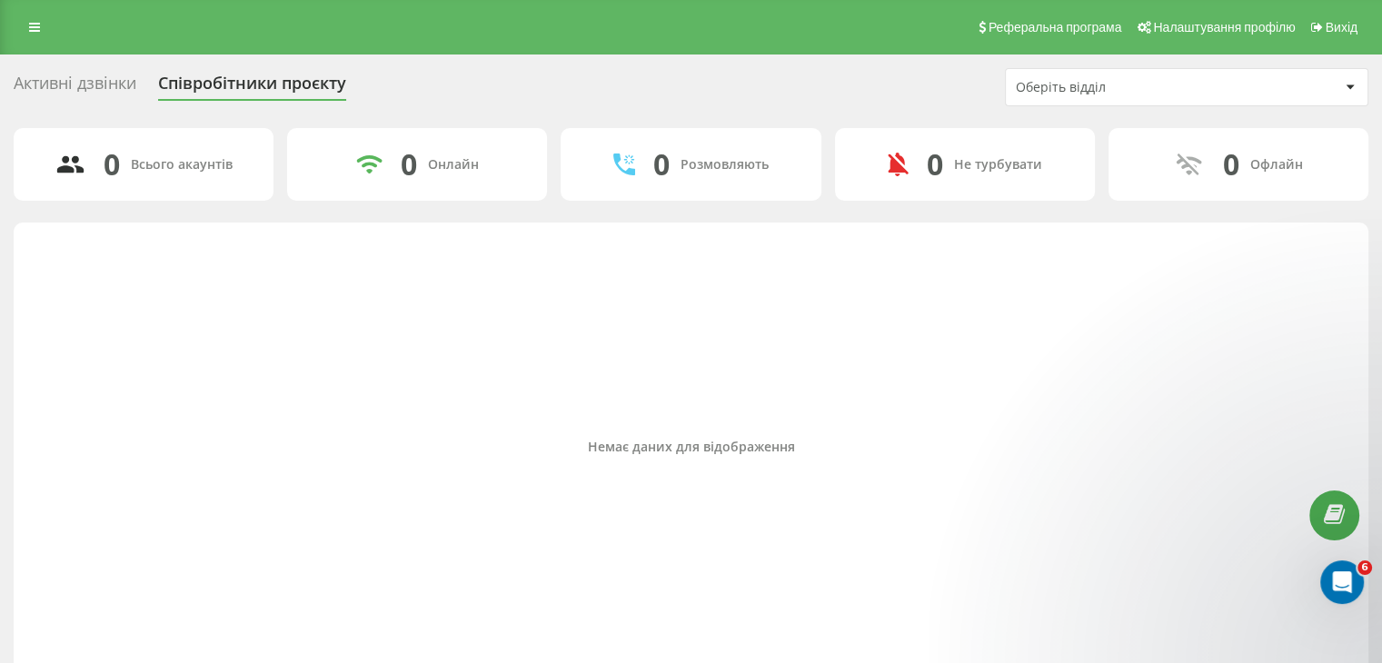
click at [96, 77] on div "Активні дзвінки" at bounding box center [75, 88] width 123 height 28
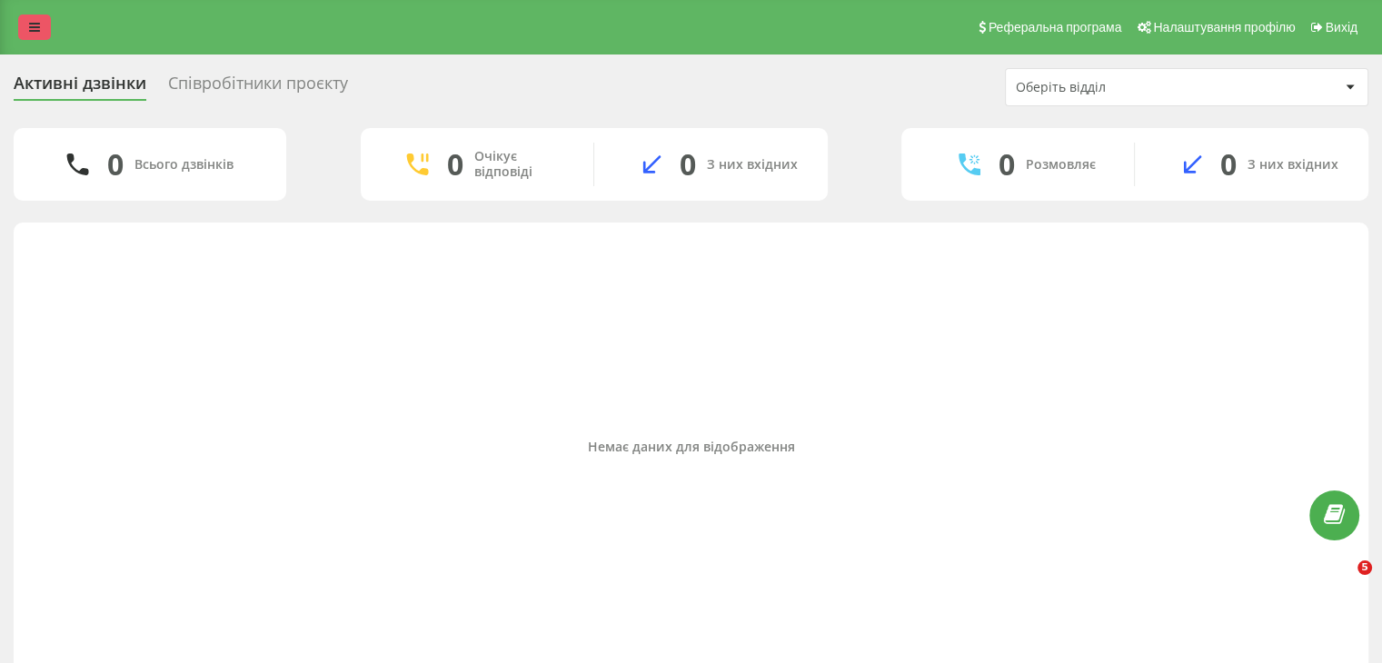
click at [40, 26] on link at bounding box center [34, 27] width 33 height 25
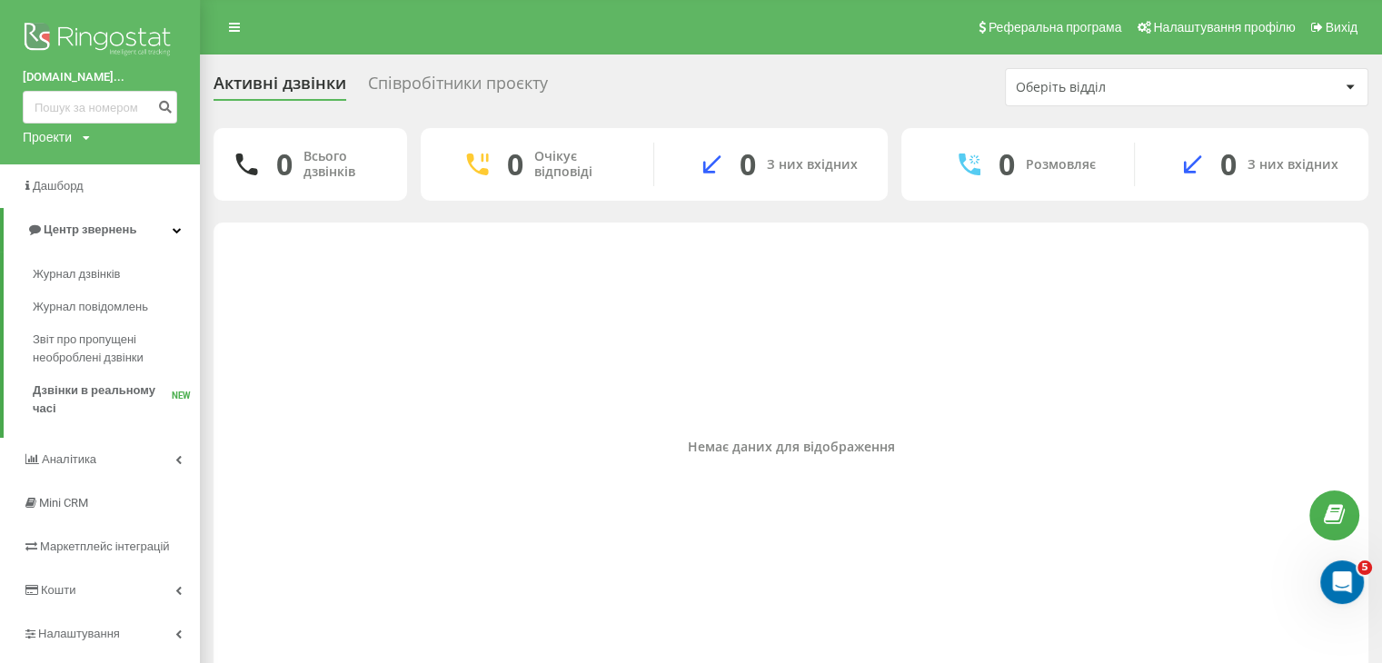
click at [69, 42] on img at bounding box center [100, 40] width 154 height 45
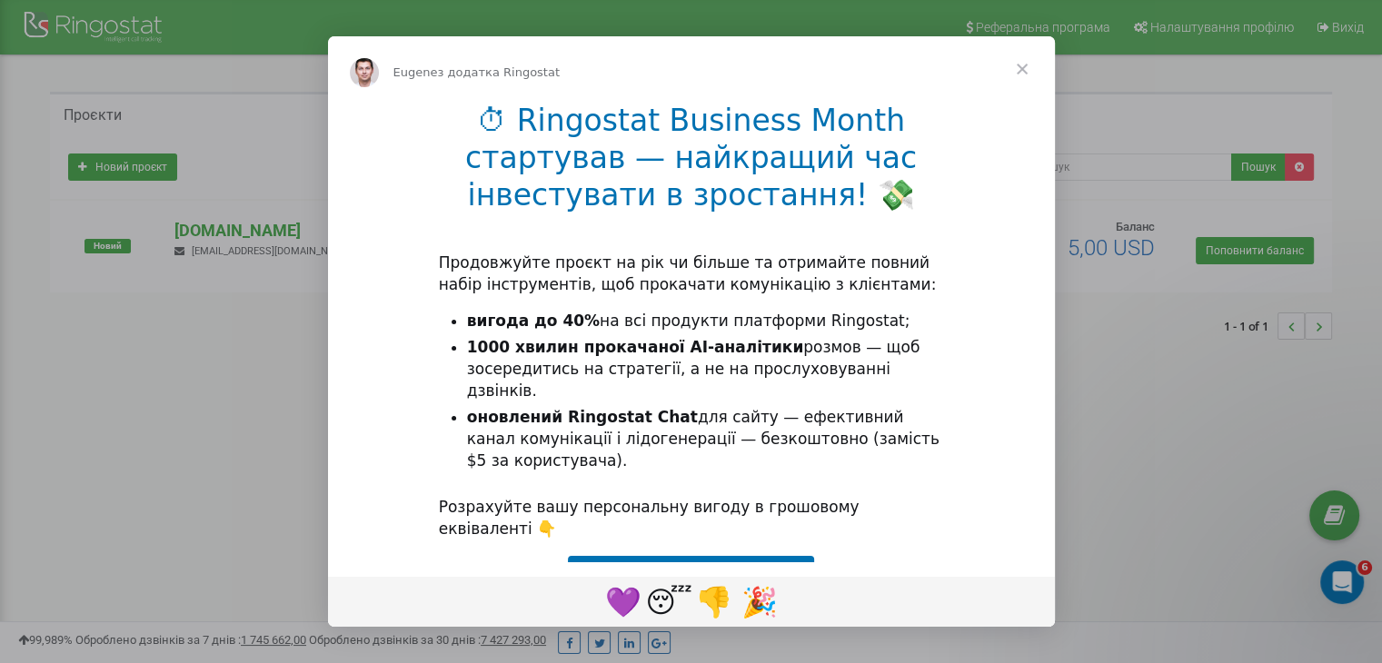
click at [1032, 70] on span "Закрити" at bounding box center [1021, 68] width 65 height 65
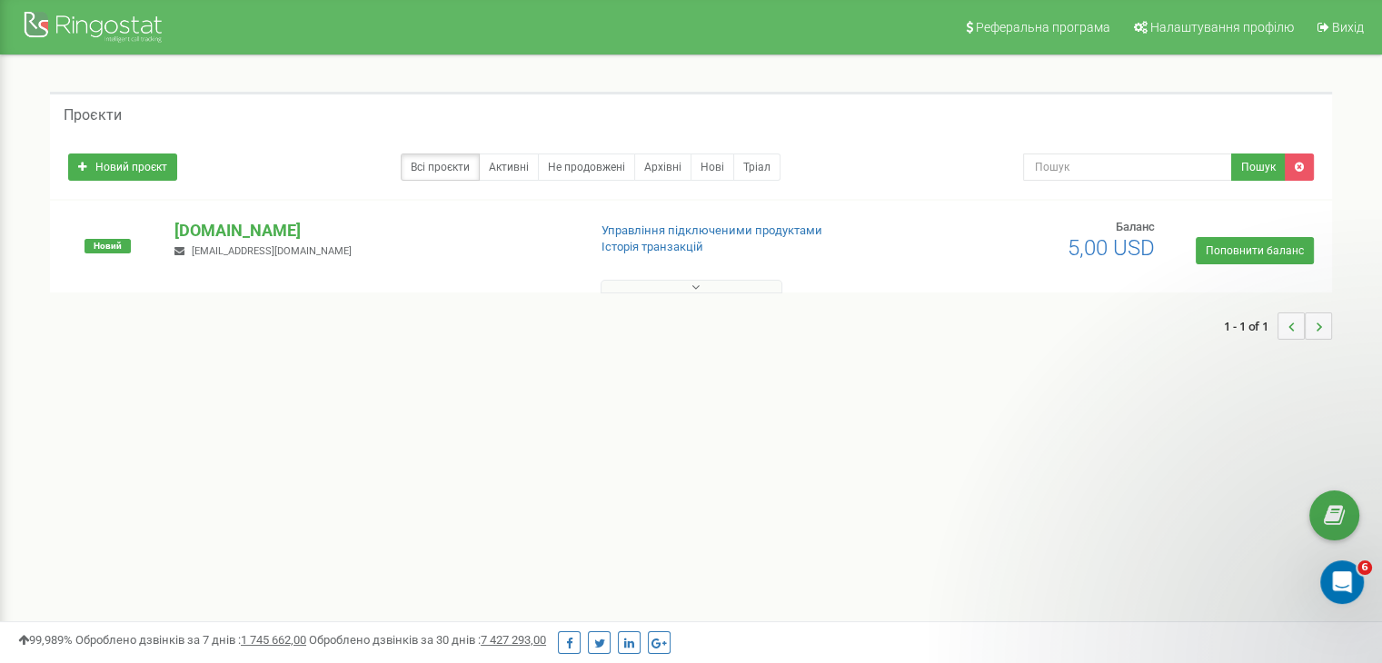
click at [678, 282] on button at bounding box center [691, 287] width 182 height 14
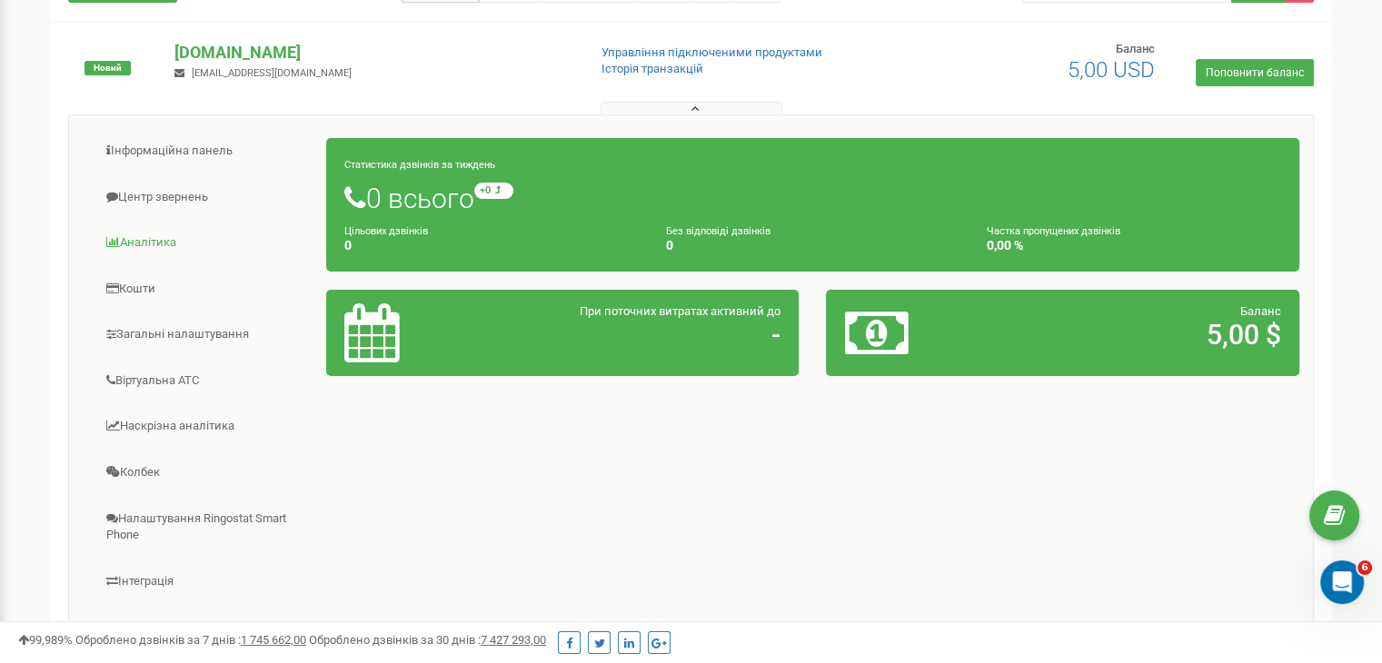
scroll to position [91, 0]
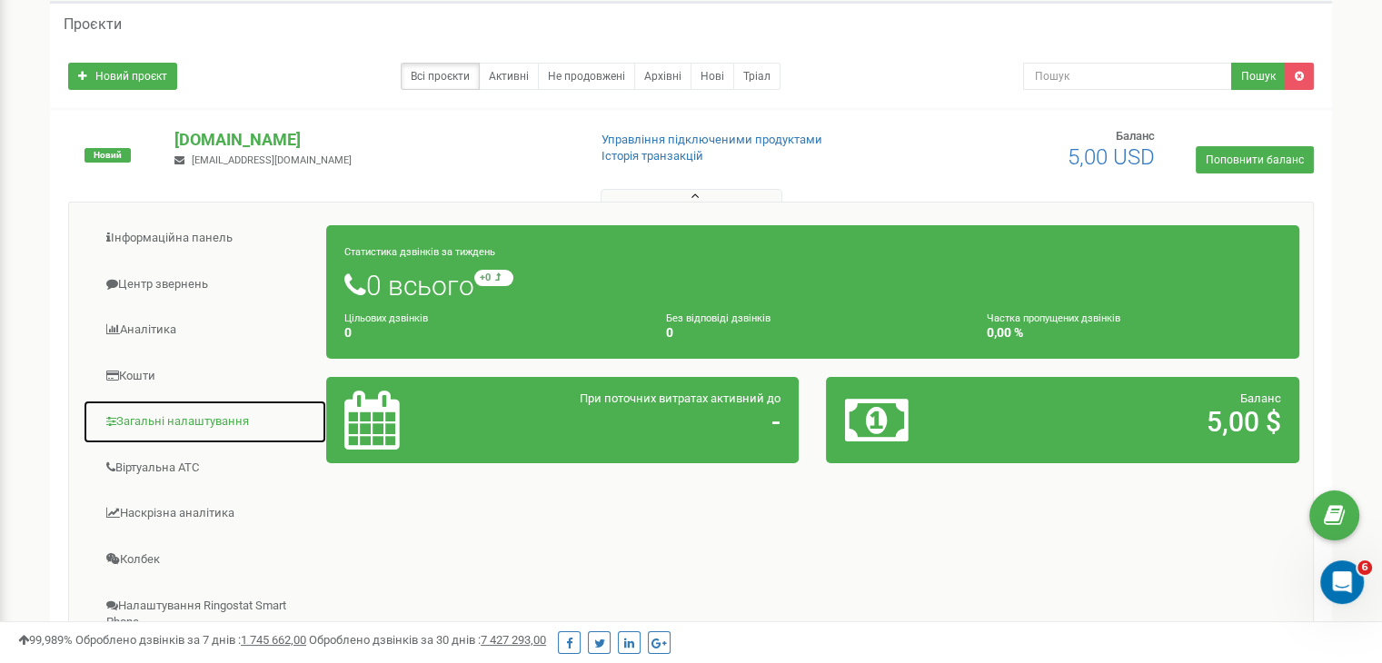
click at [143, 426] on link "Загальні налаштування" at bounding box center [205, 422] width 244 height 45
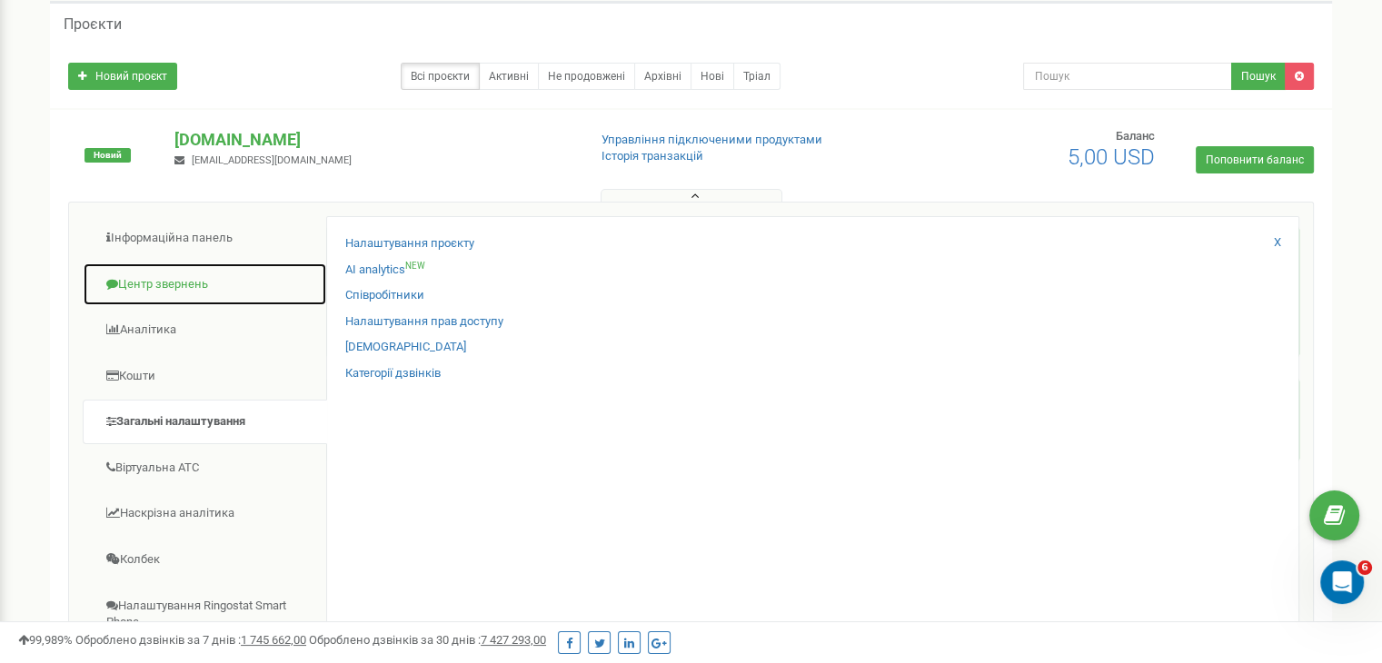
click at [163, 292] on link "Центр звернень" at bounding box center [205, 285] width 244 height 45
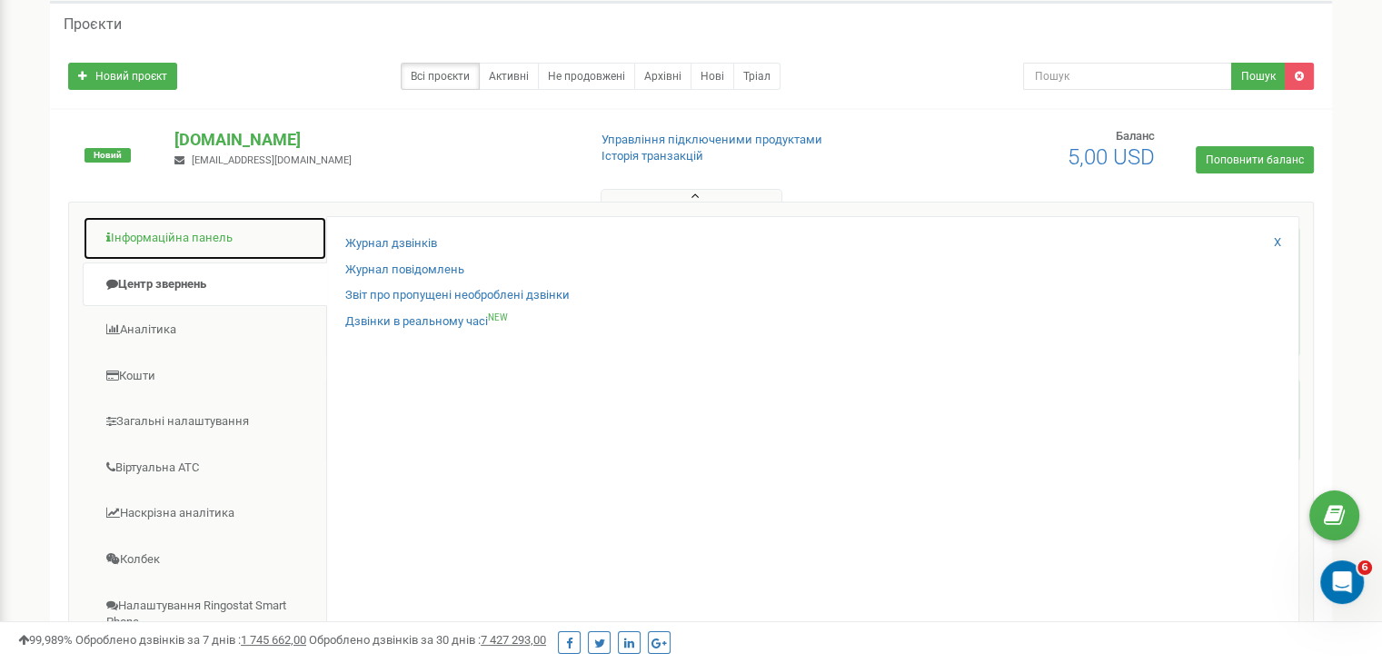
click at [161, 231] on link "Інформаційна панель" at bounding box center [205, 238] width 244 height 45
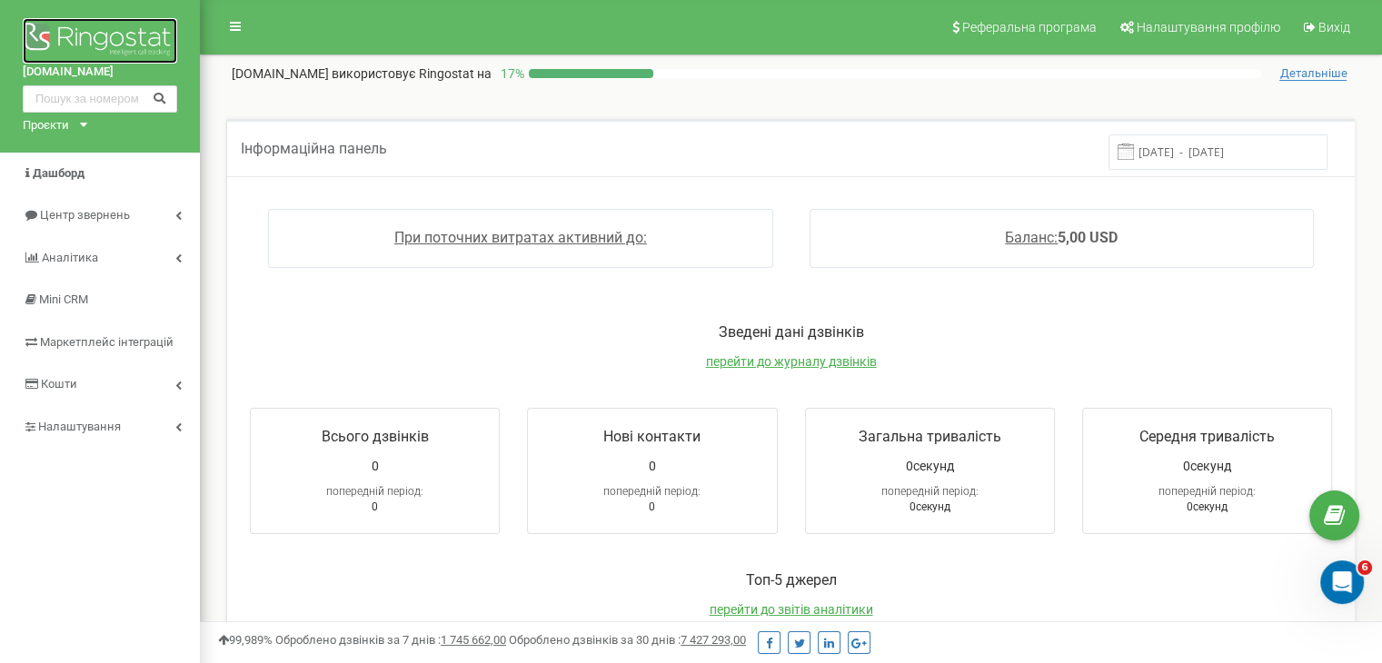
click at [100, 48] on img at bounding box center [100, 40] width 154 height 45
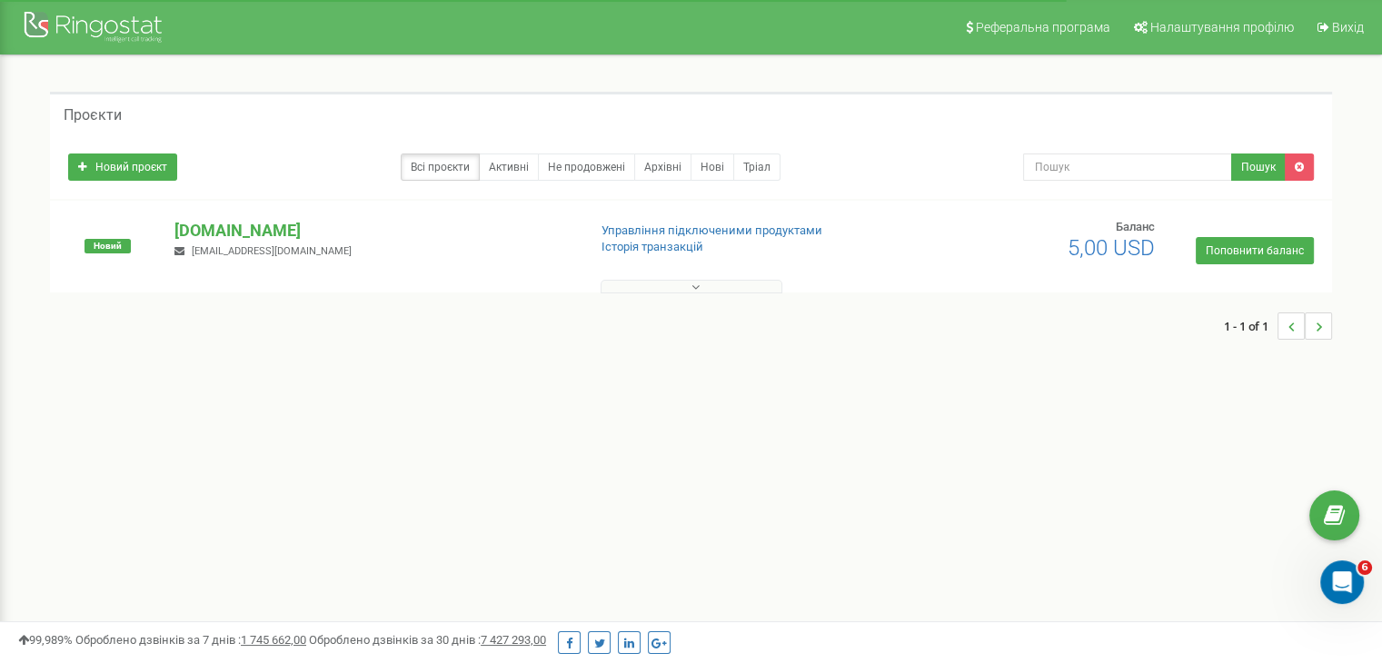
click at [717, 282] on button at bounding box center [691, 287] width 182 height 14
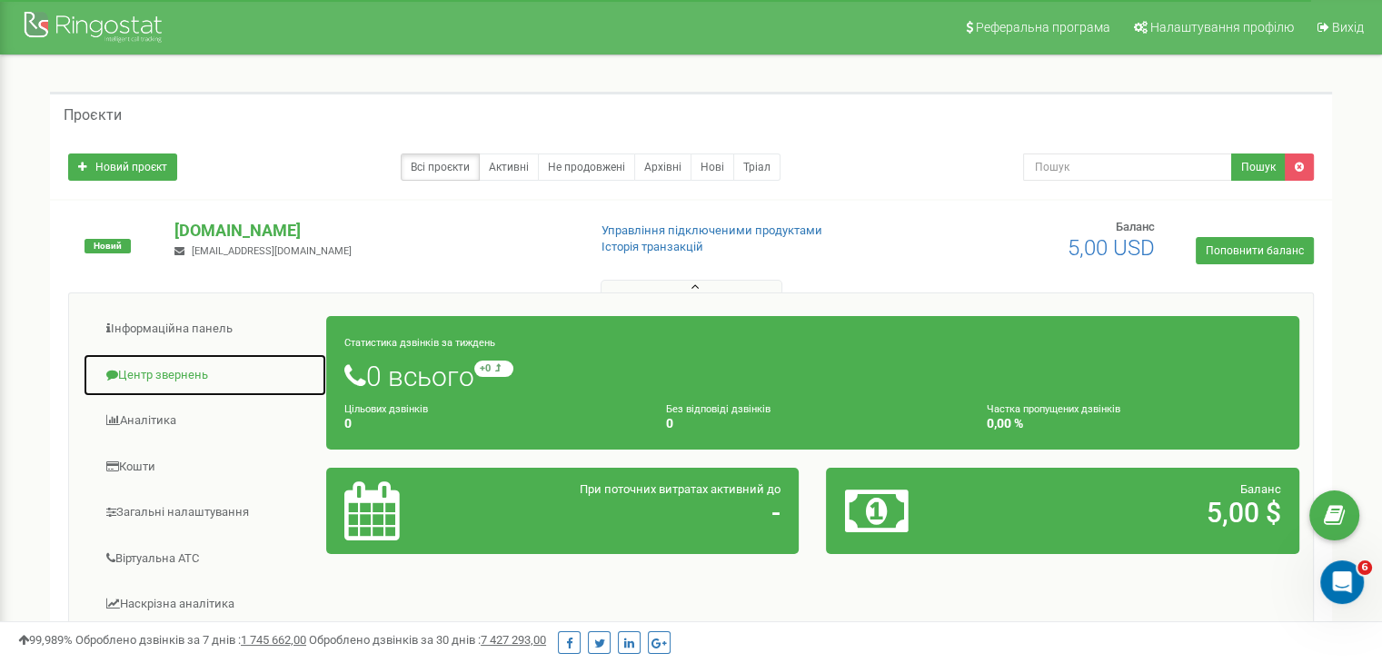
click at [164, 372] on link "Центр звернень" at bounding box center [205, 375] width 244 height 45
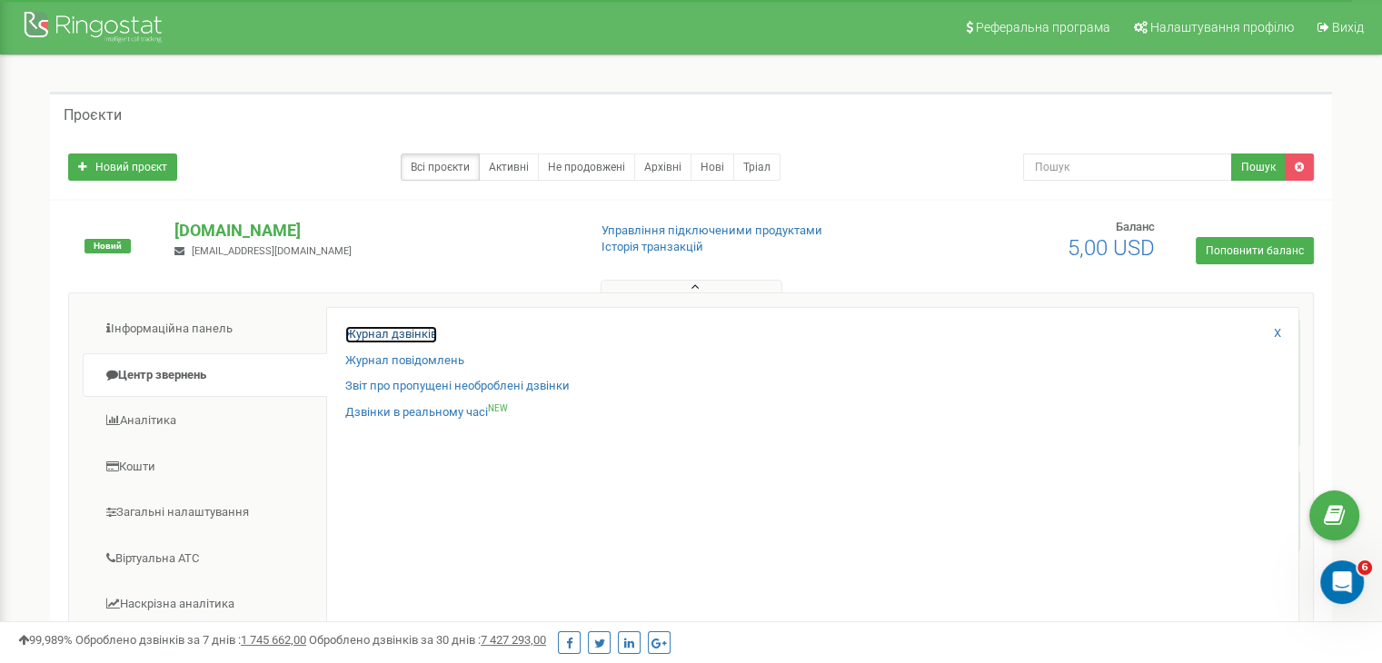
click at [430, 331] on link "Журнал дзвінків" at bounding box center [391, 334] width 92 height 17
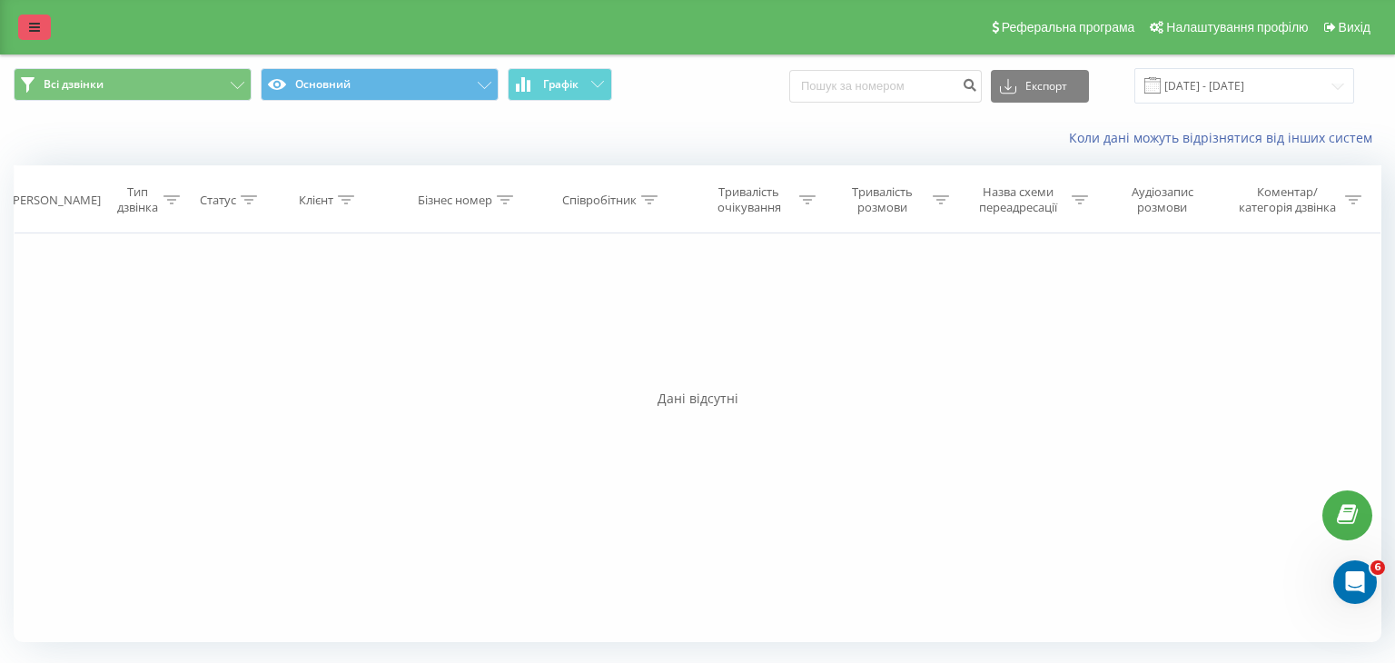
click at [34, 32] on icon at bounding box center [34, 27] width 11 height 13
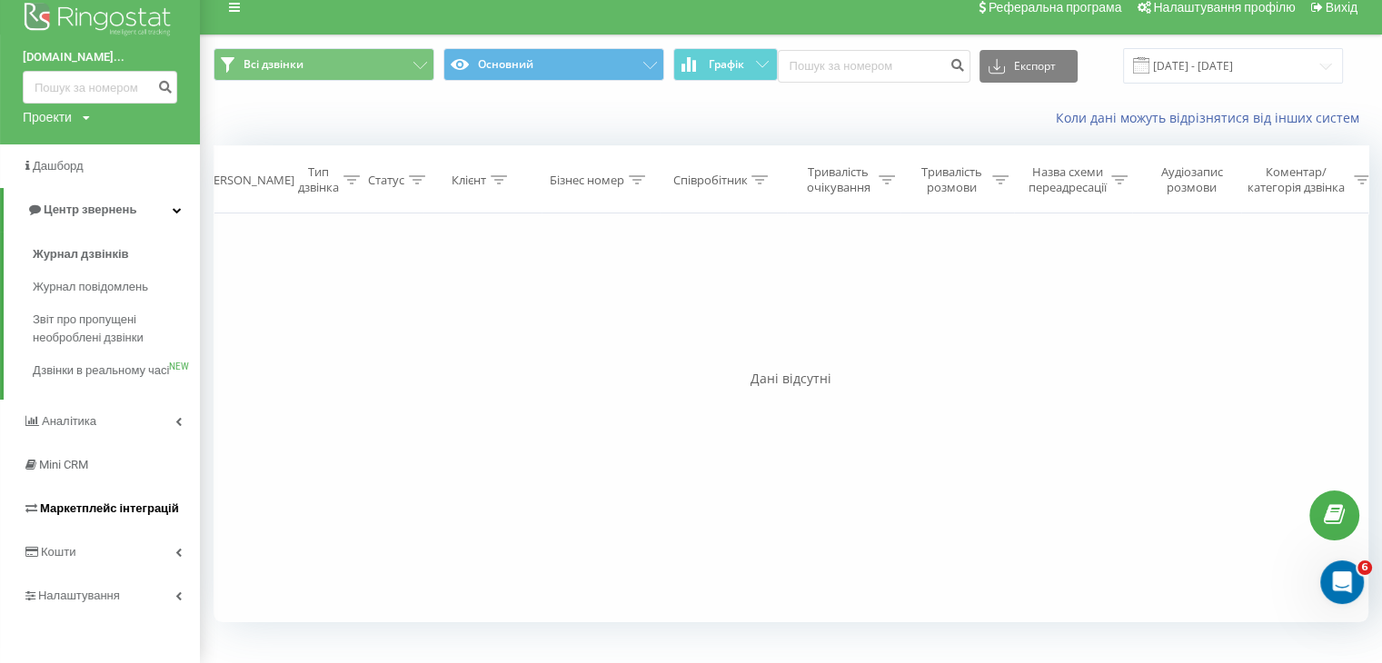
scroll to position [38, 0]
click at [153, 547] on link "Кошти" at bounding box center [100, 552] width 200 height 44
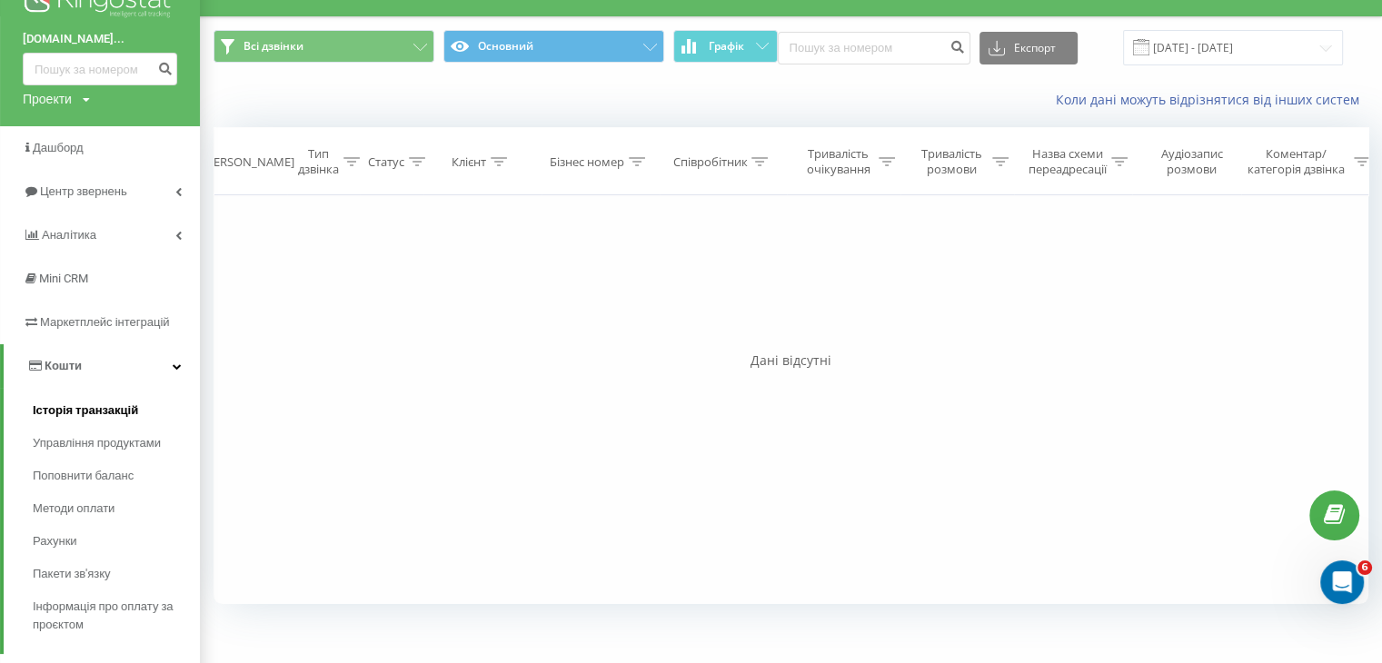
scroll to position [0, 0]
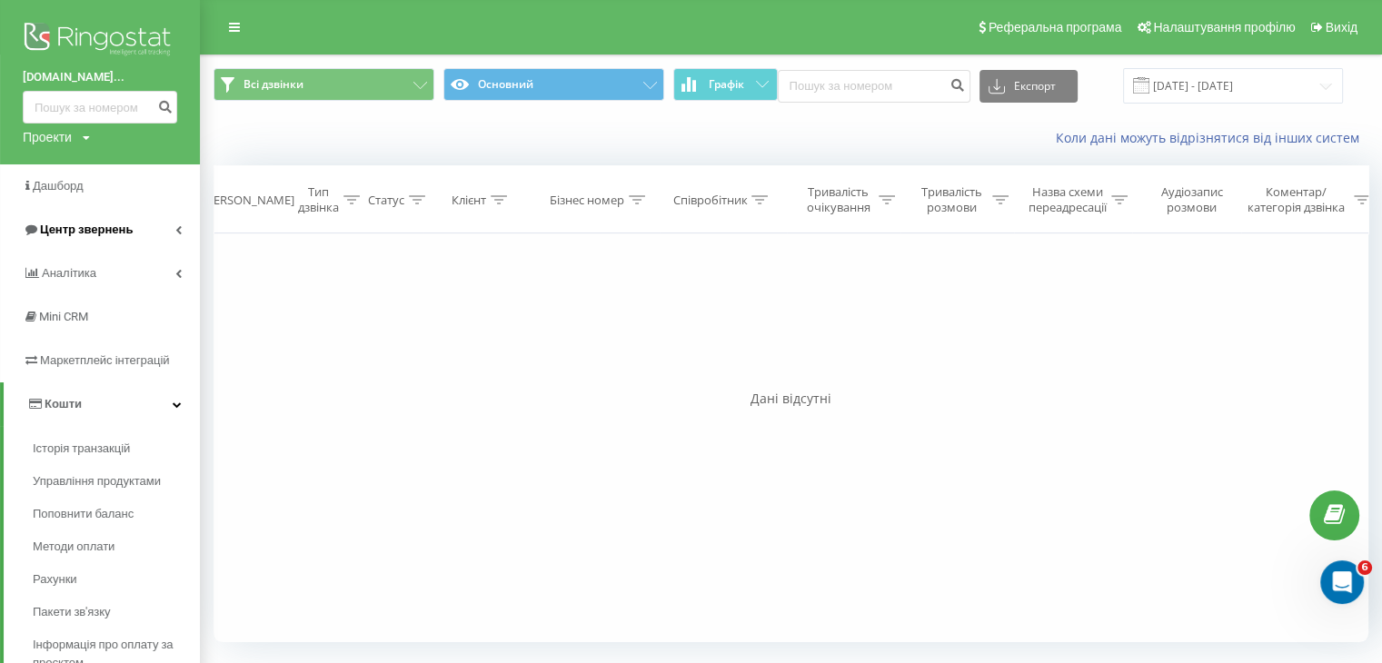
click at [42, 223] on span "Центр звернень" at bounding box center [86, 230] width 93 height 14
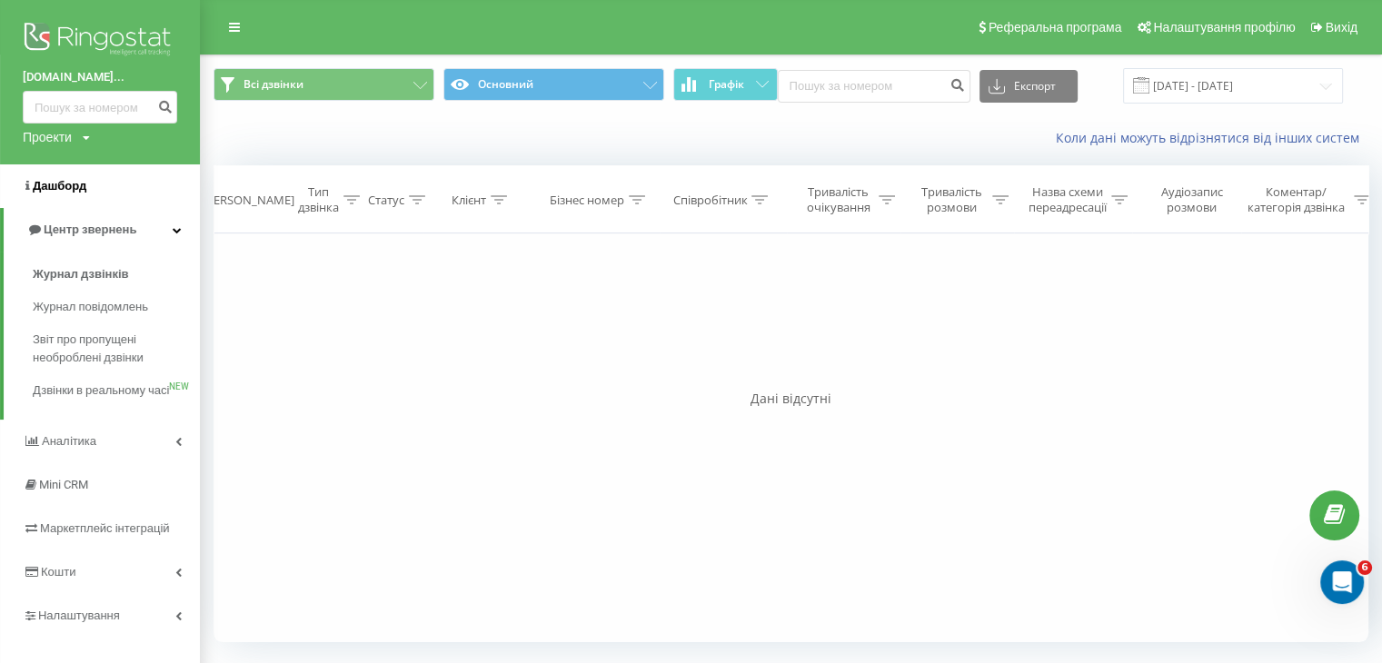
click at [57, 196] on link "Дашборд" at bounding box center [100, 186] width 200 height 44
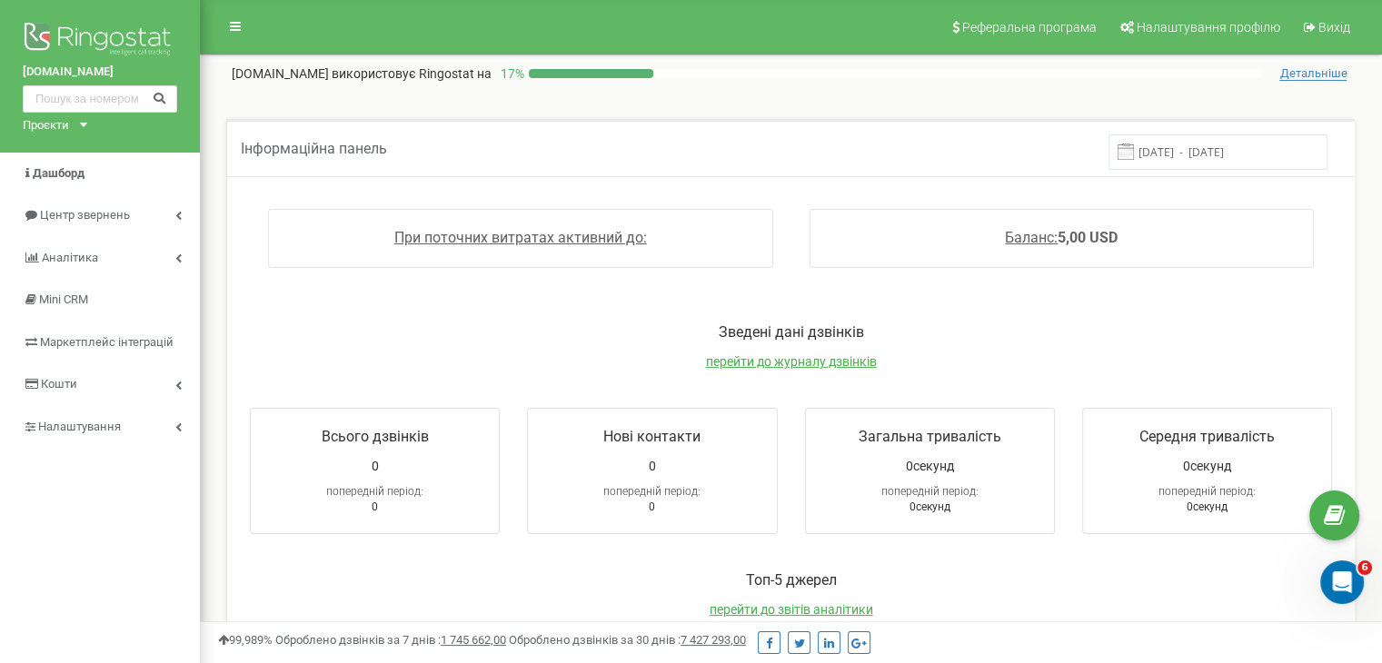
click at [529, 76] on p "17 %" at bounding box center [509, 73] width 37 height 18
click at [728, 155] on div "Інформаційна панель 16.09.2025 - 23.09.2025" at bounding box center [790, 147] width 1127 height 57
click at [129, 190] on link "Дашборд" at bounding box center [100, 174] width 200 height 43
